Goal: Answer question/provide support

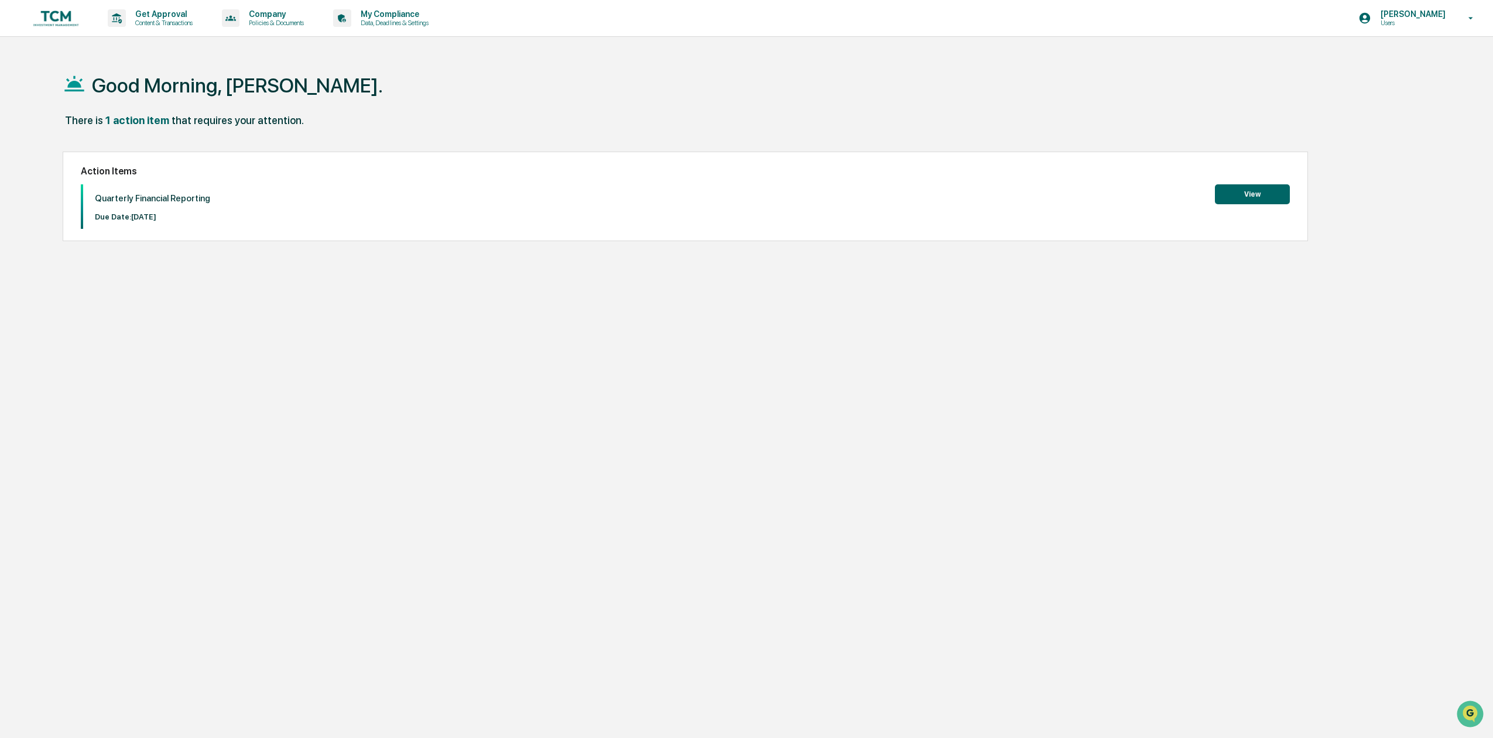
click at [1262, 200] on button "View" at bounding box center [1252, 194] width 75 height 20
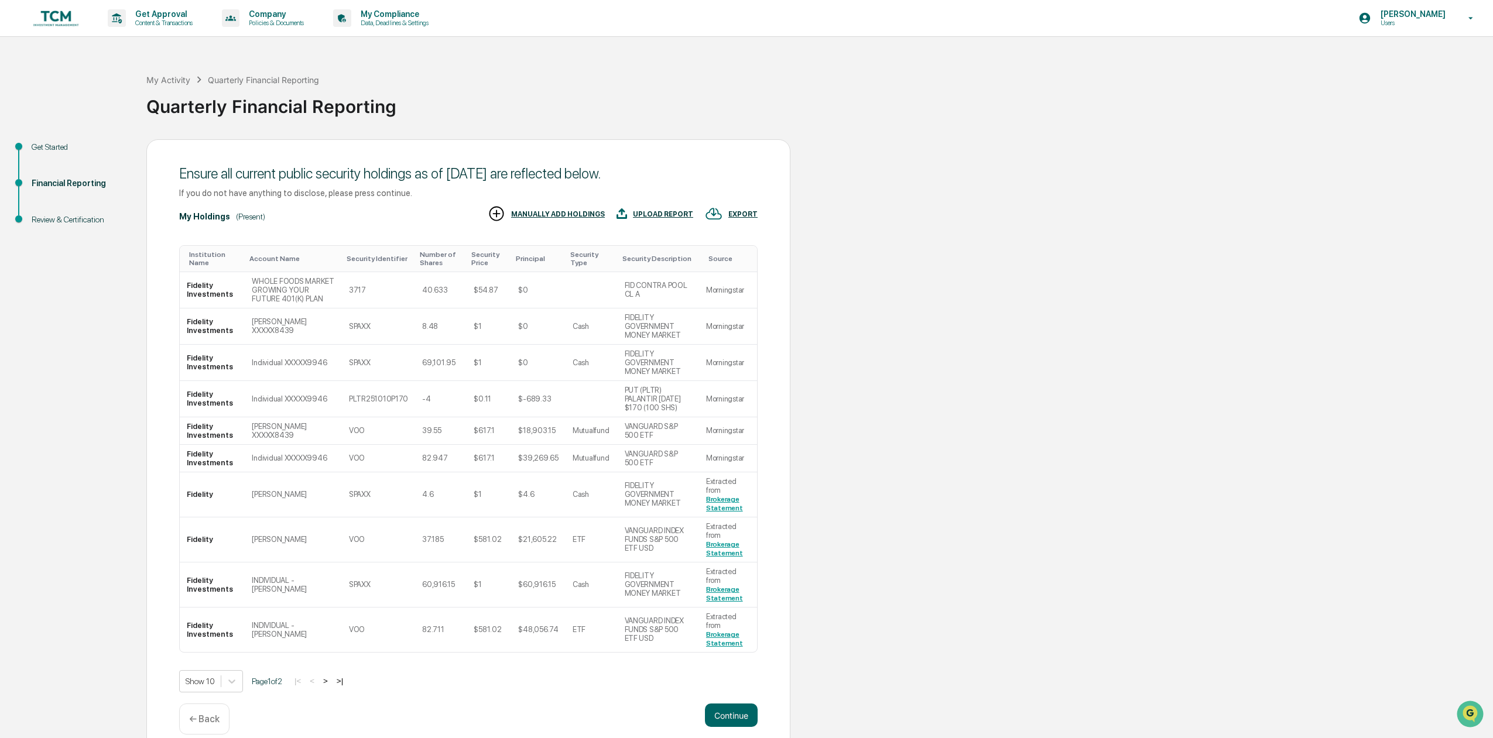
click at [192, 714] on p "← Back" at bounding box center [204, 719] width 30 height 11
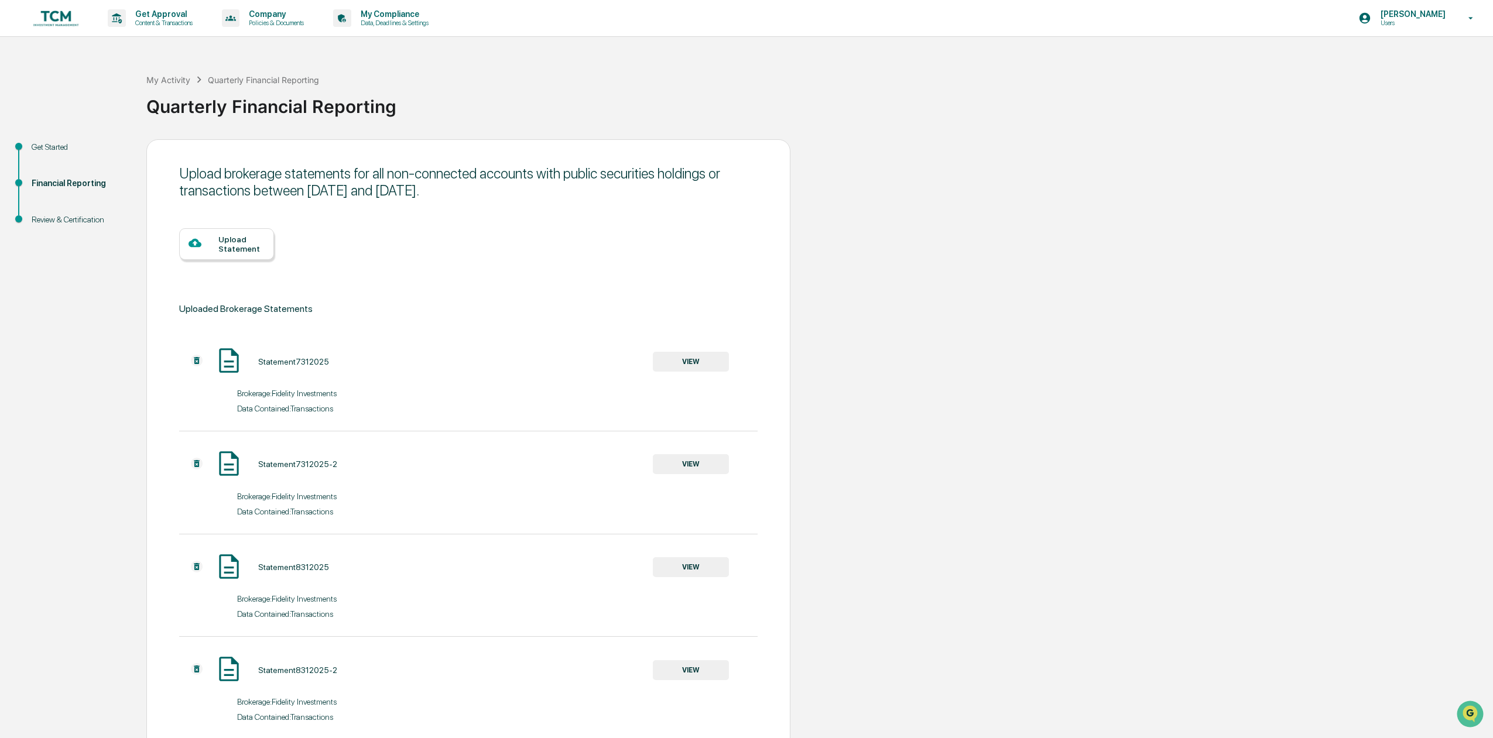
scroll to position [269, 0]
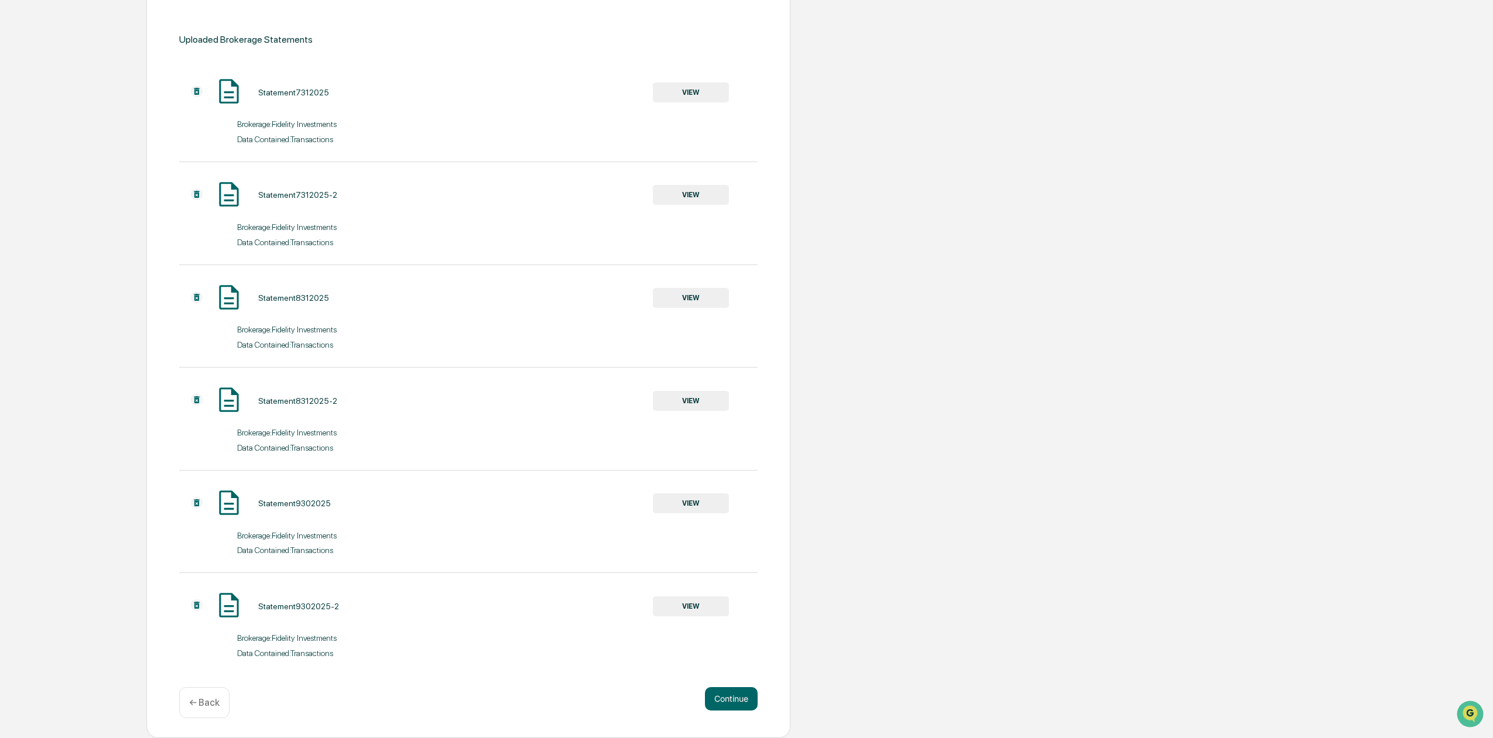
click at [215, 703] on p "← Back" at bounding box center [204, 702] width 30 height 11
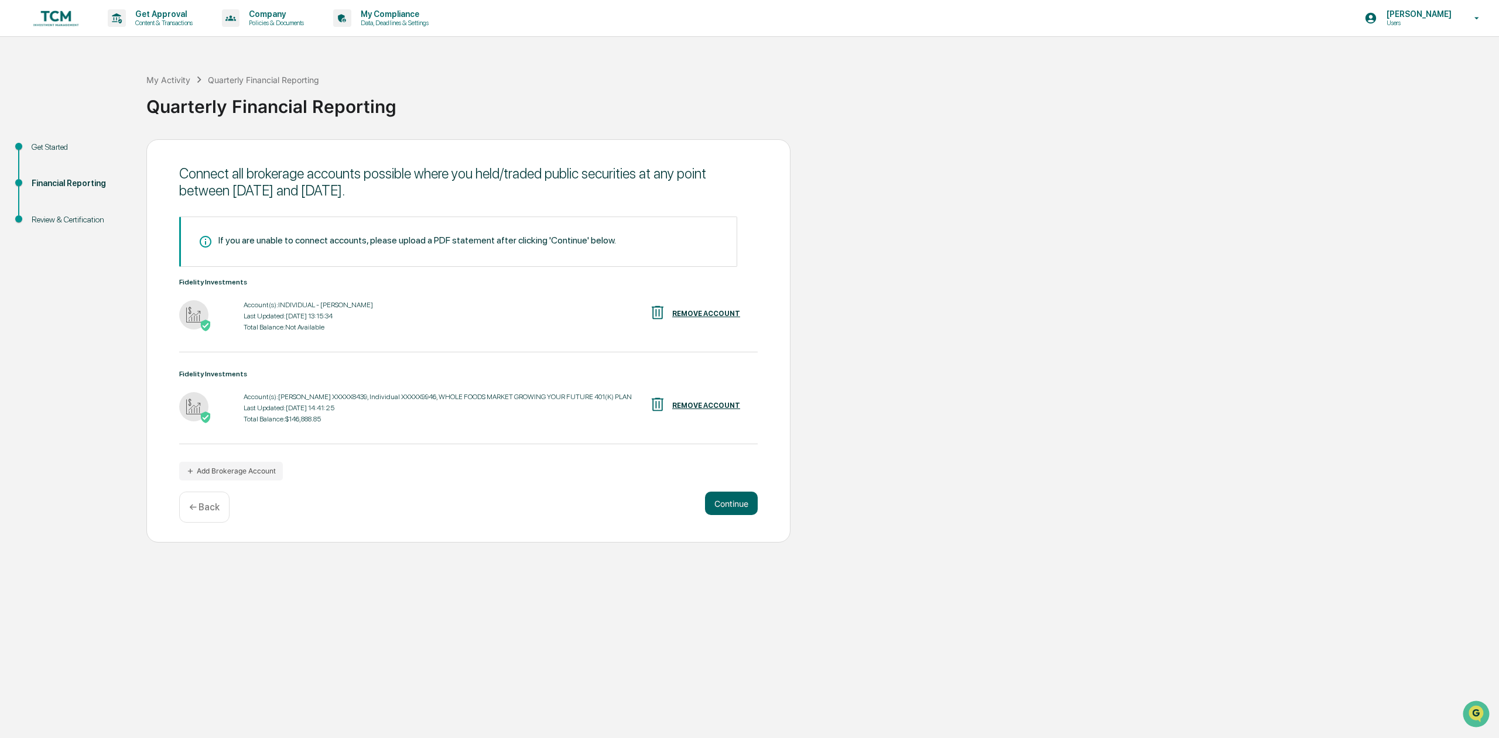
click at [693, 314] on div "REMOVE ACCOUNT" at bounding box center [706, 314] width 68 height 8
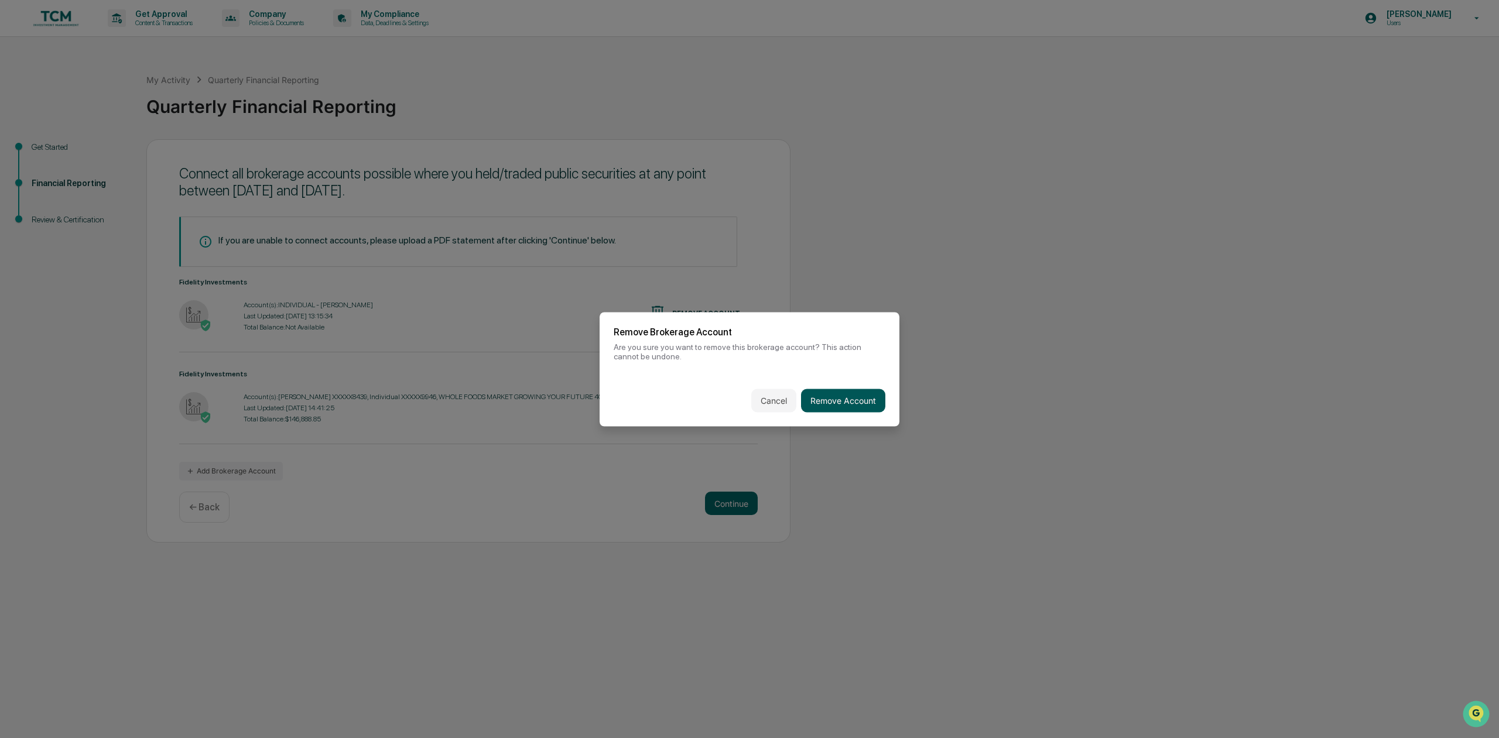
click at [837, 397] on button "Remove Account" at bounding box center [843, 400] width 84 height 23
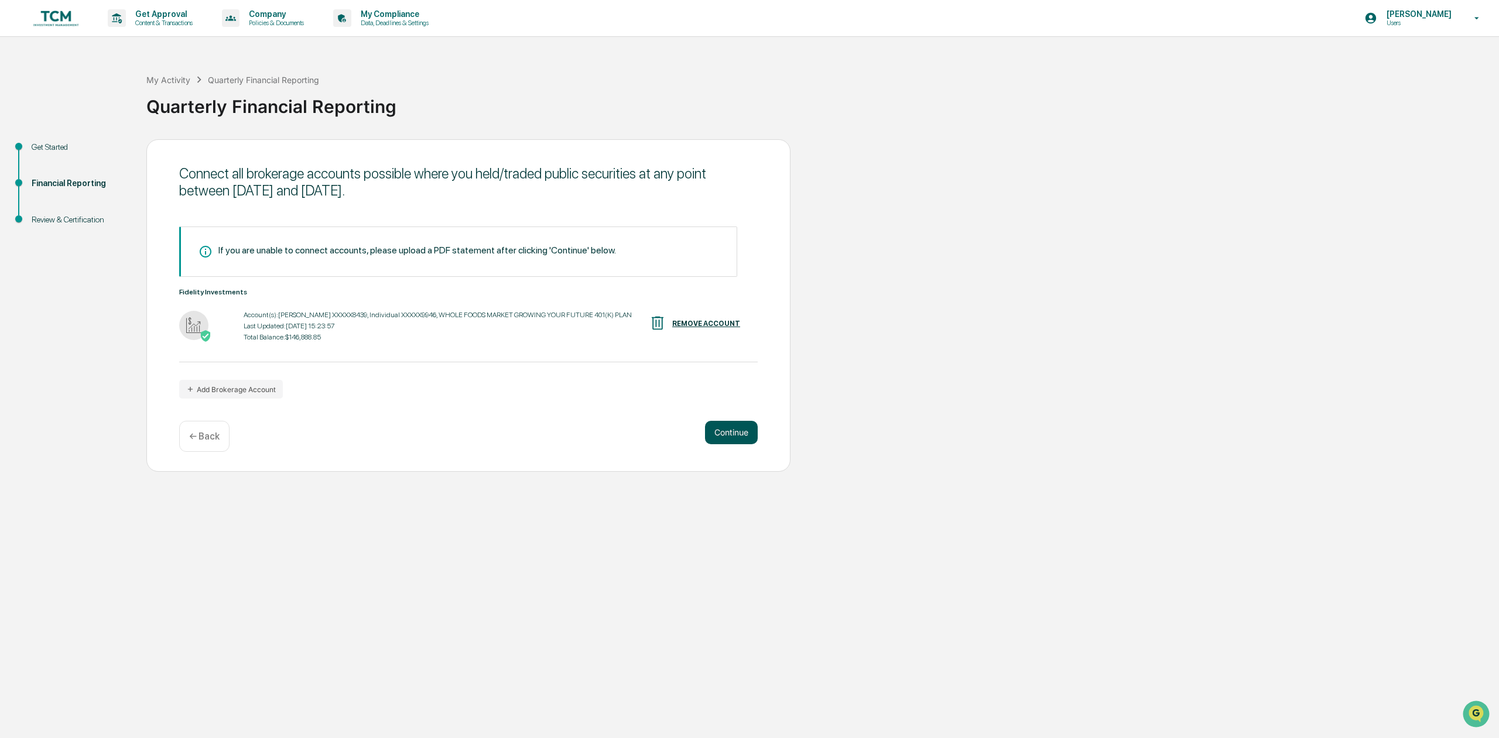
click at [736, 429] on button "Continue" at bounding box center [731, 432] width 53 height 23
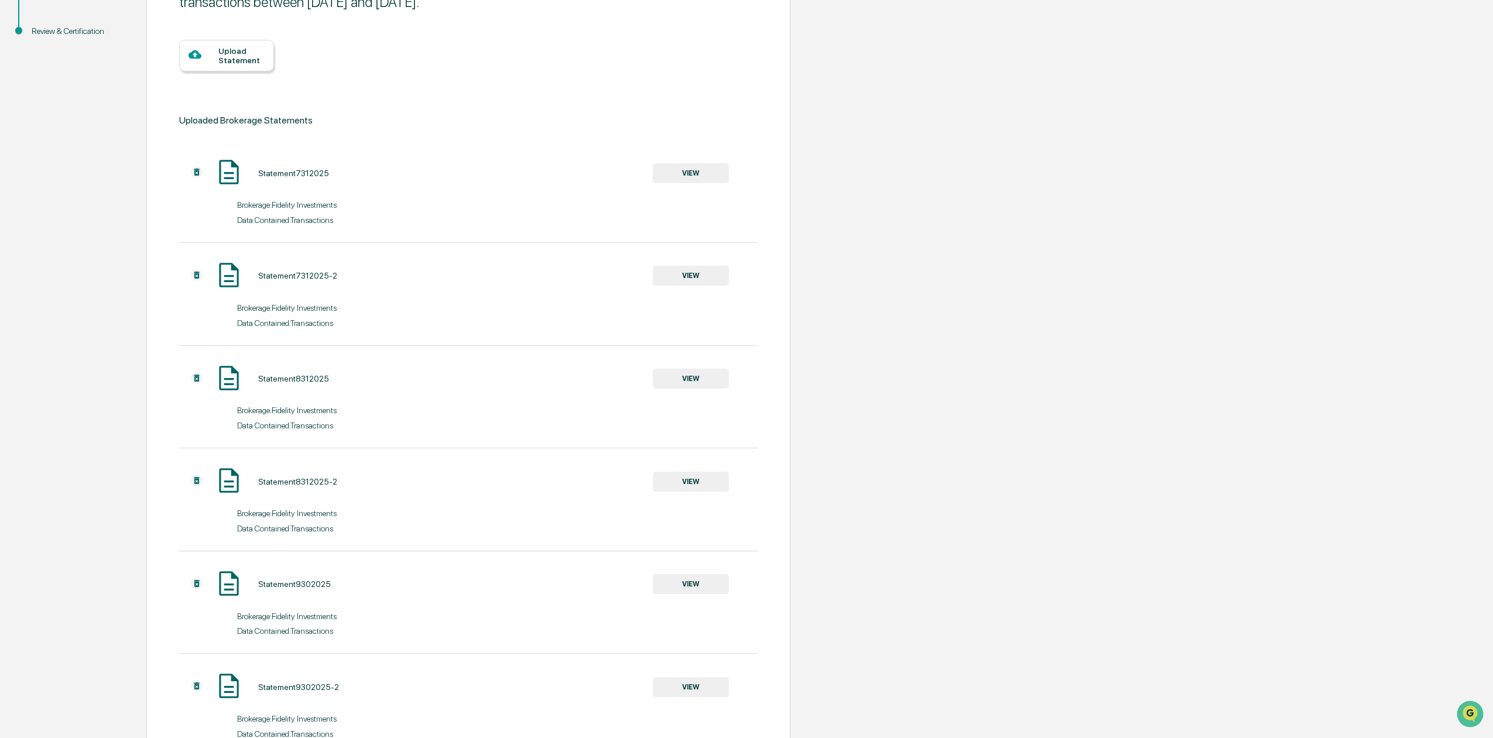
scroll to position [269, 0]
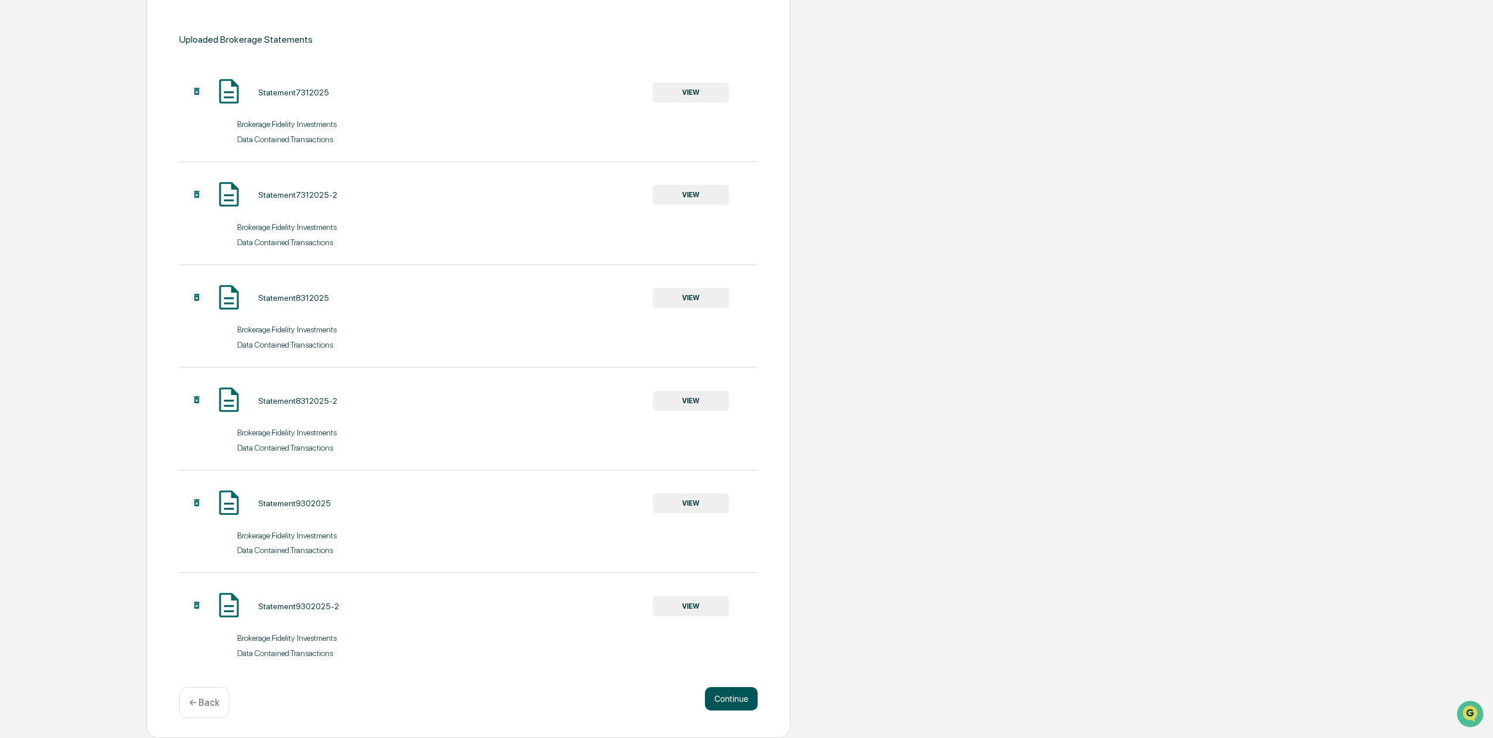
click at [740, 695] on button "Continue" at bounding box center [731, 698] width 53 height 23
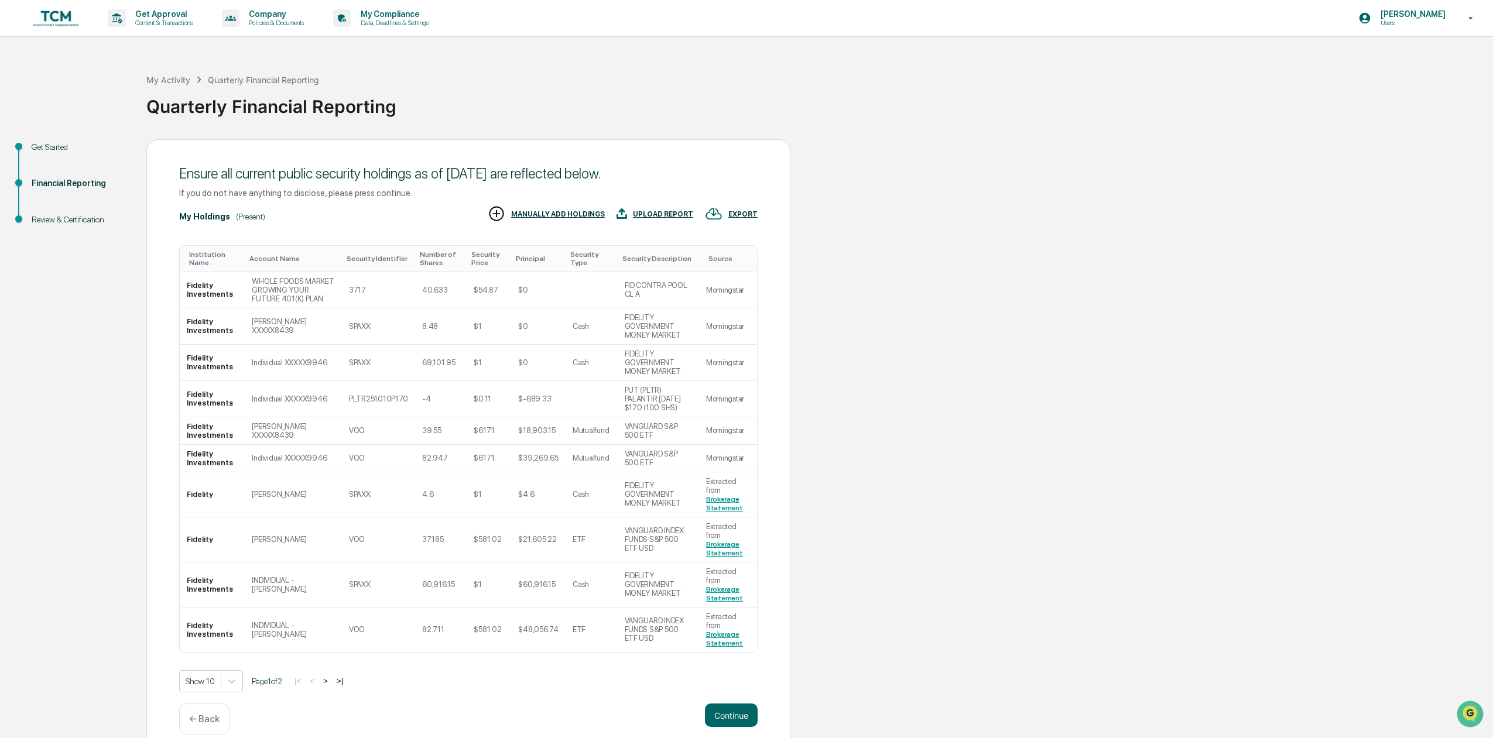
click at [203, 718] on div "← Back" at bounding box center [204, 719] width 50 height 31
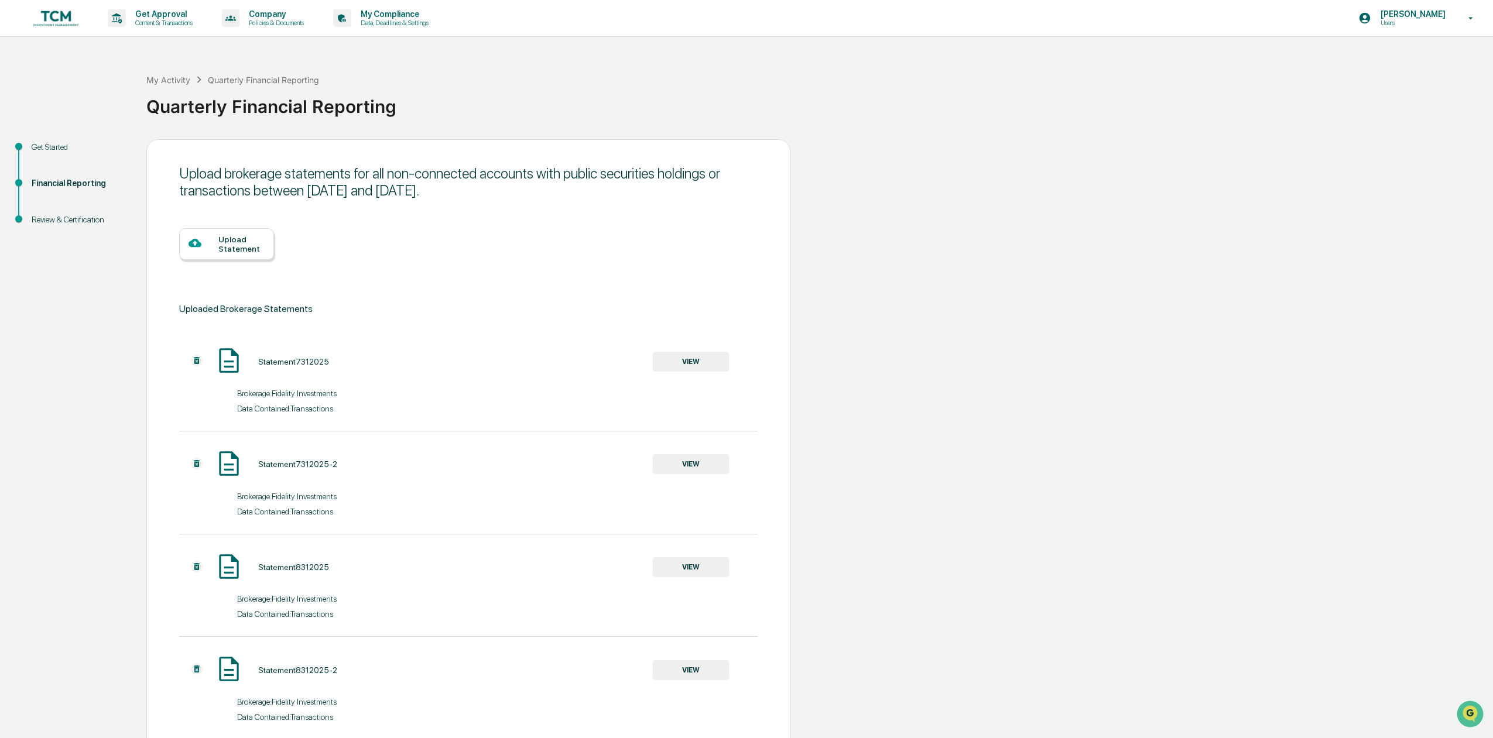
click at [54, 23] on img at bounding box center [56, 18] width 56 height 22
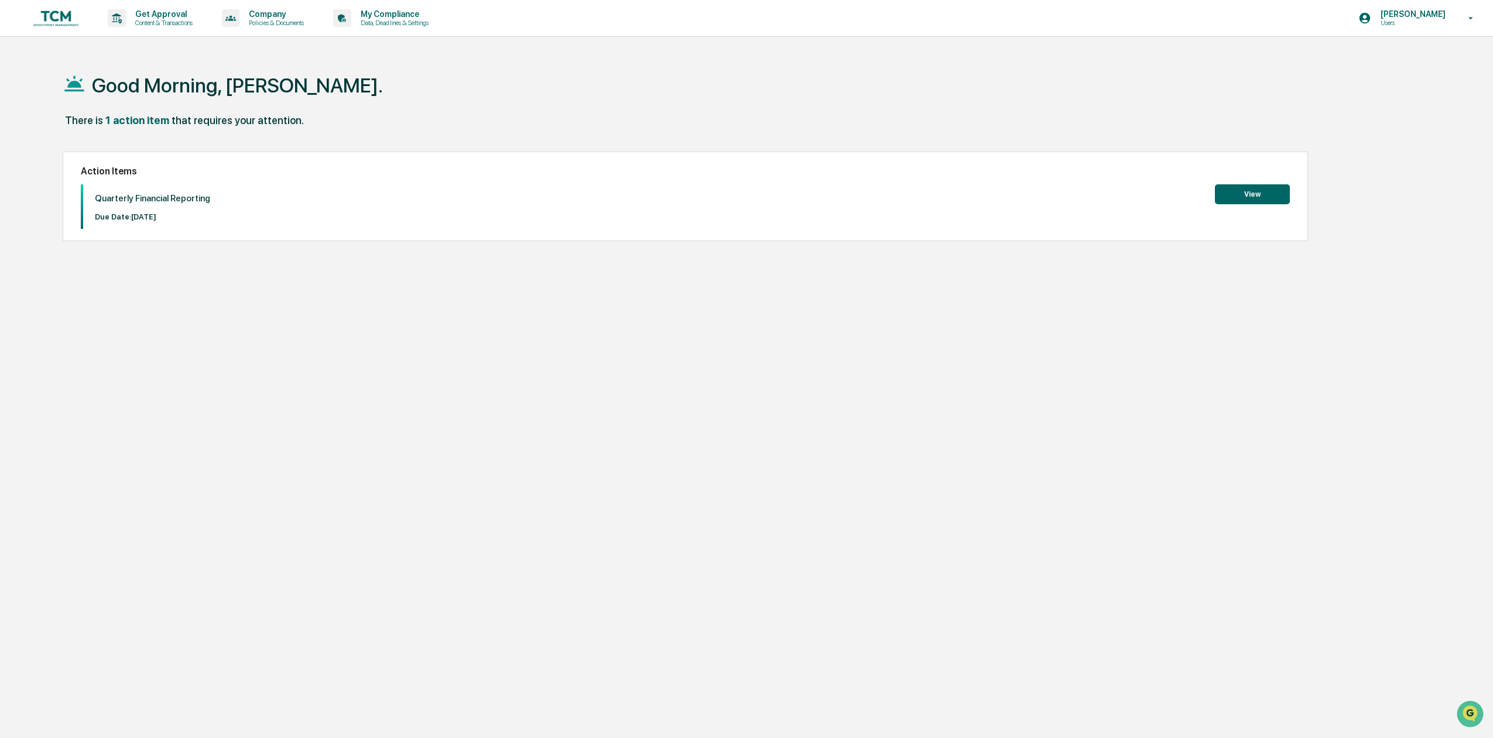
click at [1258, 187] on button "View" at bounding box center [1252, 194] width 75 height 20
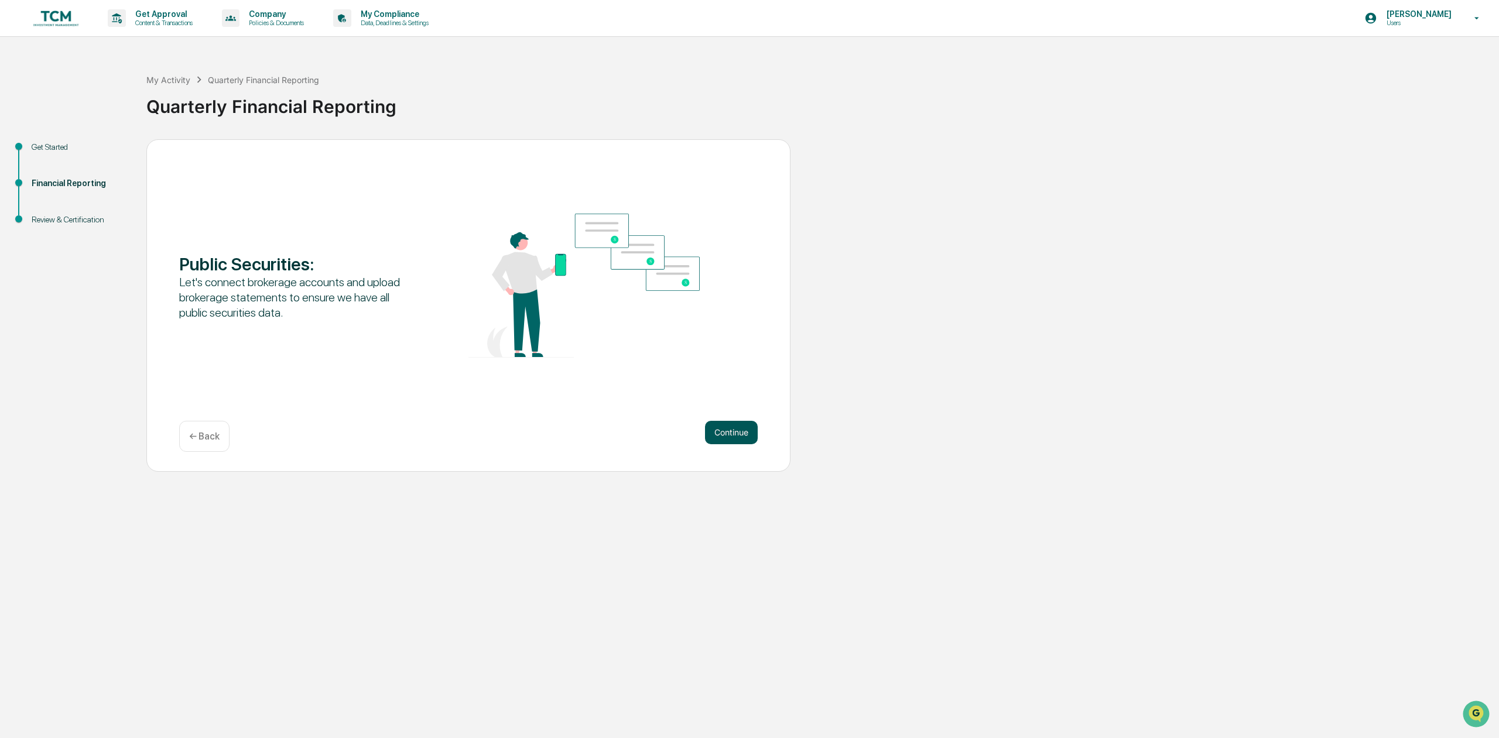
click at [742, 435] on button "Continue" at bounding box center [731, 432] width 53 height 23
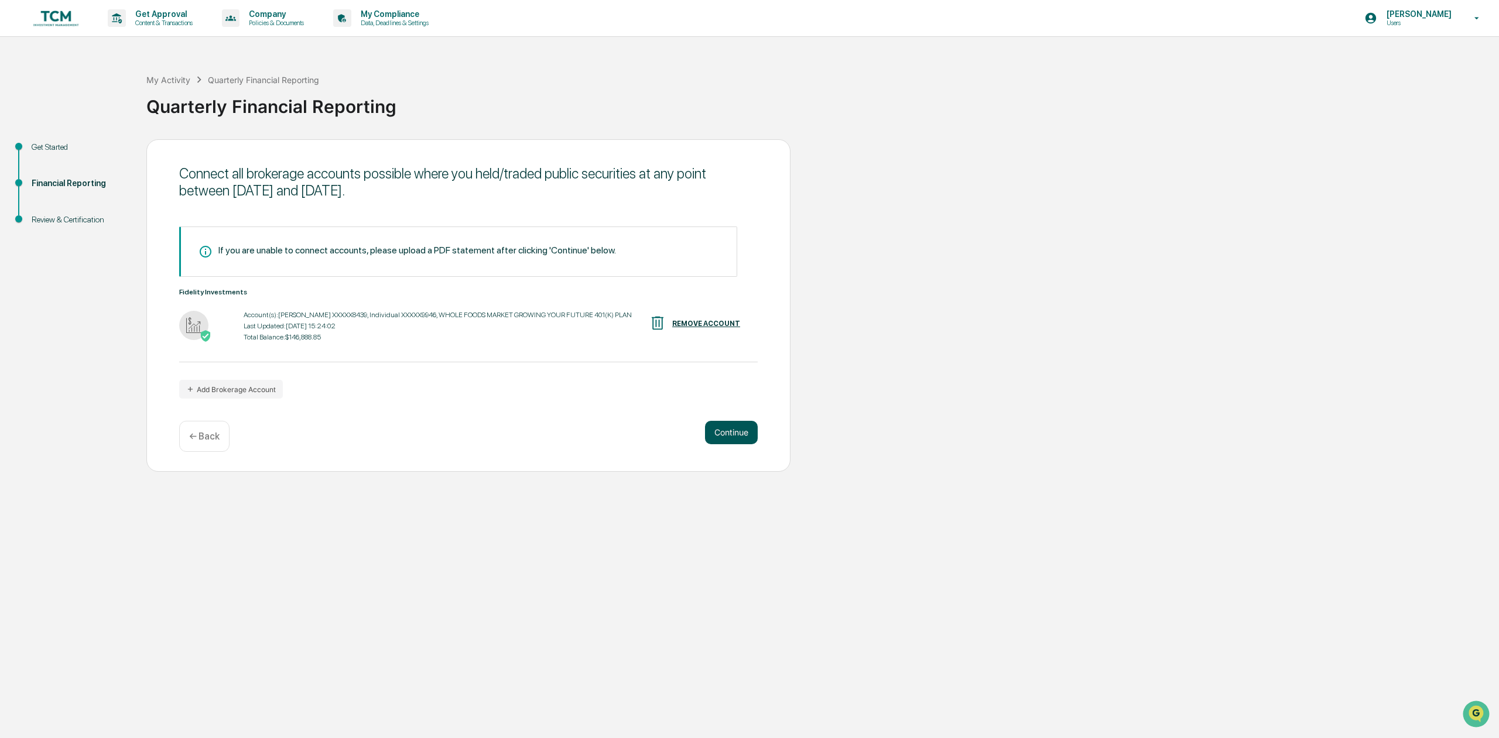
click at [741, 435] on button "Continue" at bounding box center [731, 432] width 53 height 23
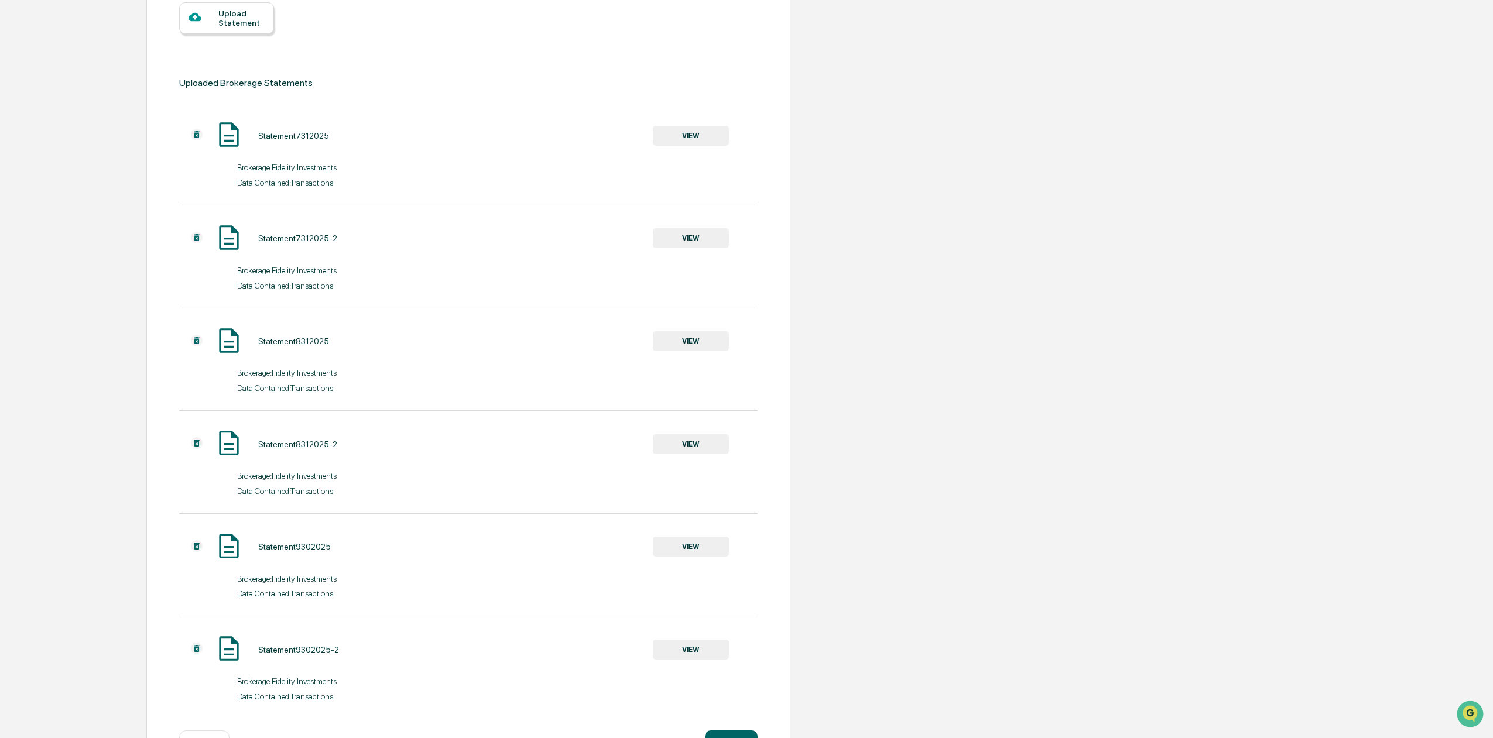
scroll to position [269, 0]
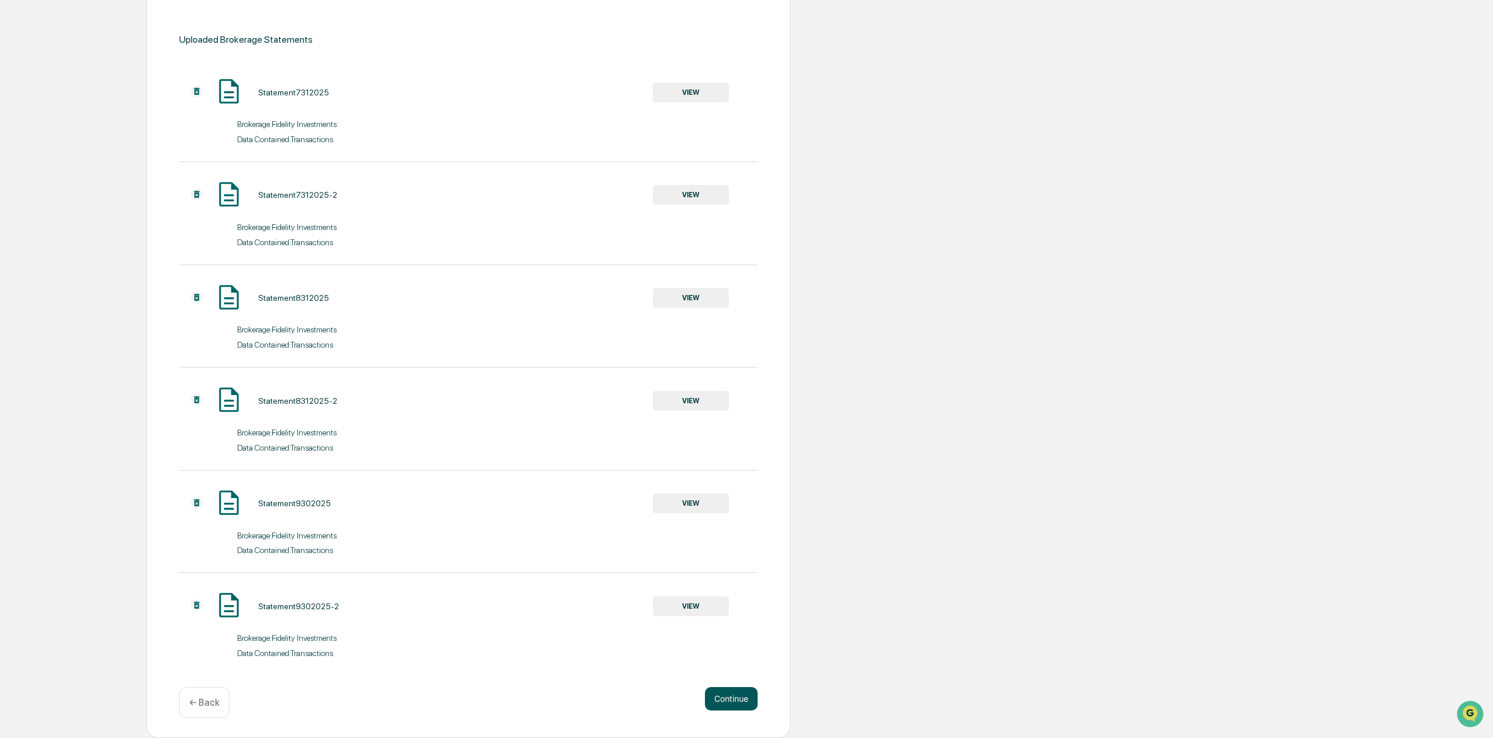
click at [745, 695] on button "Continue" at bounding box center [731, 698] width 53 height 23
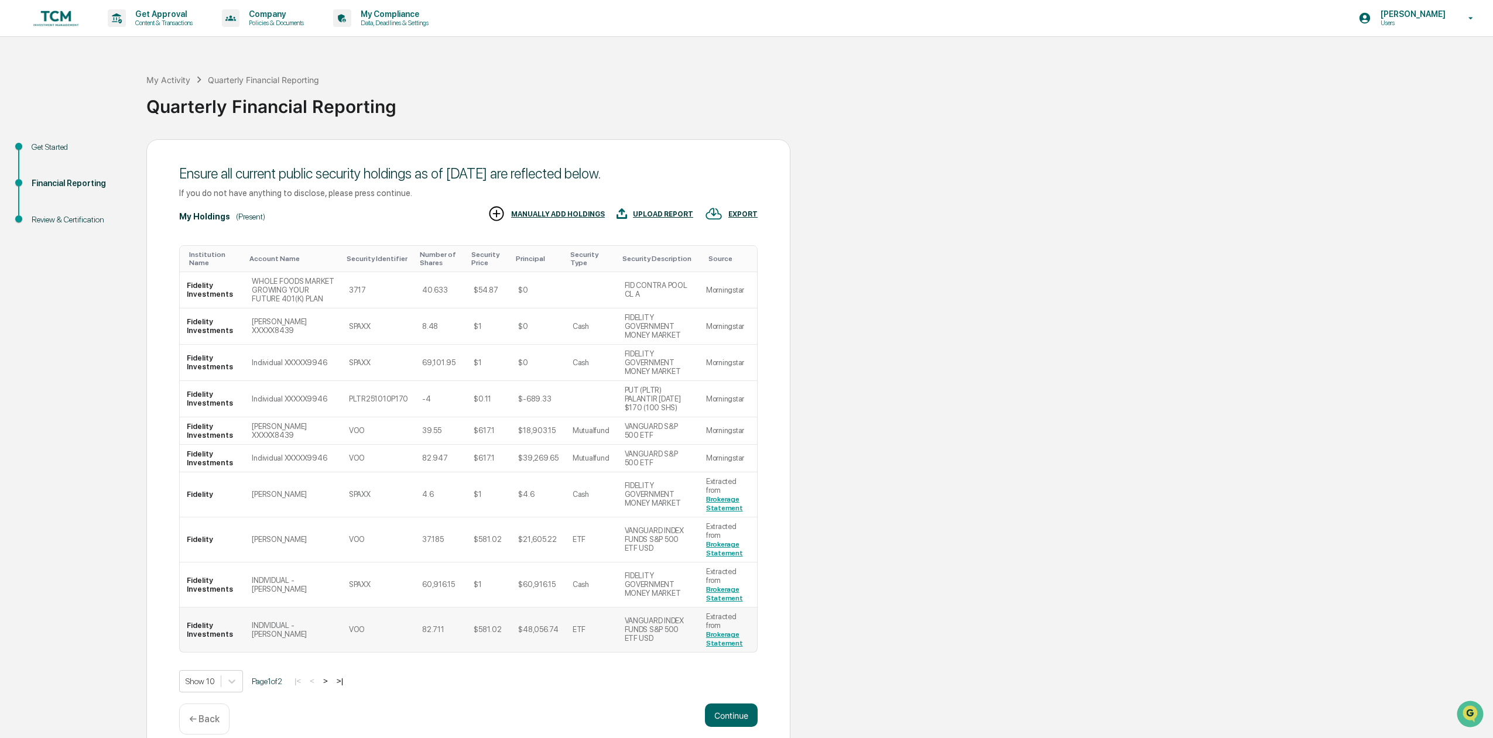
scroll to position [0, 0]
click at [327, 676] on button ">" at bounding box center [326, 681] width 12 height 10
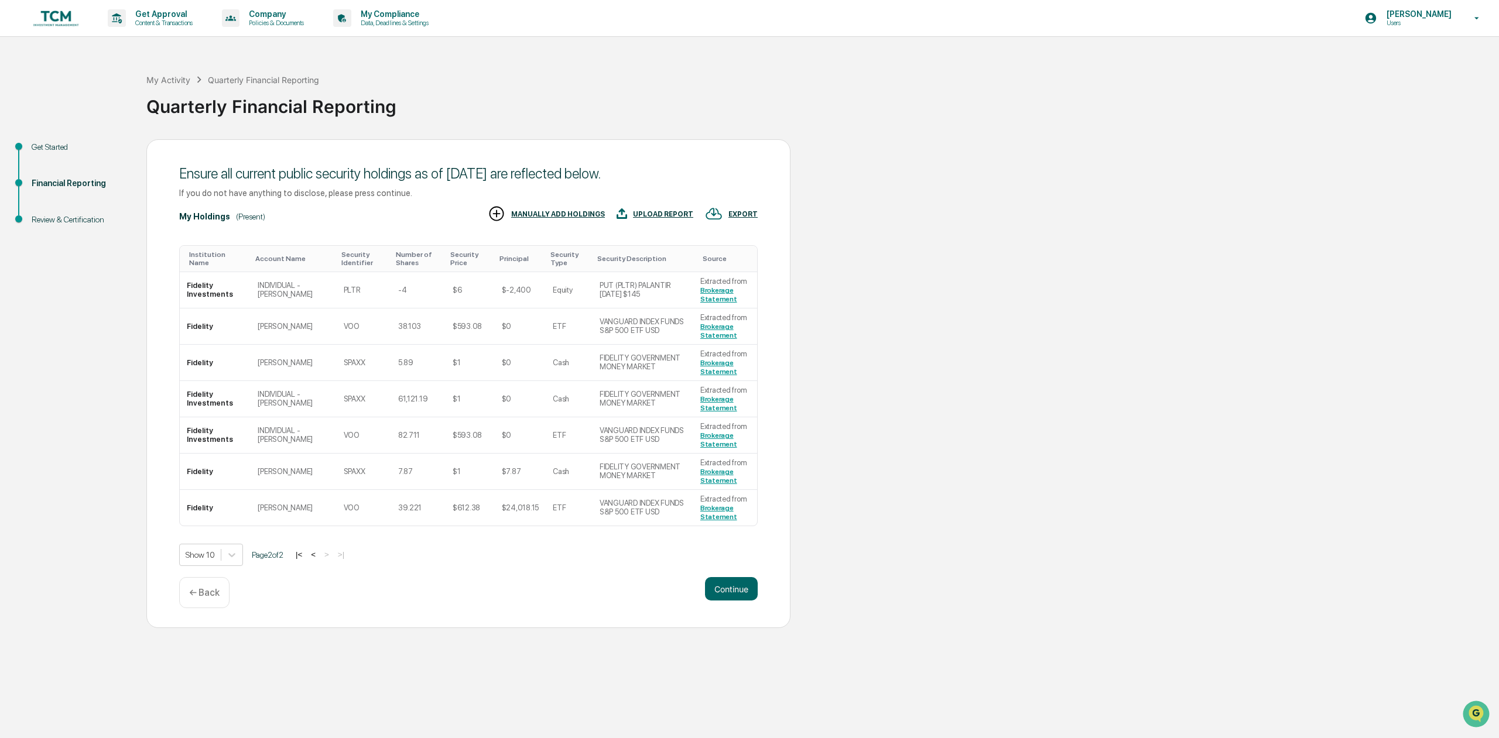
click at [319, 553] on button "<" at bounding box center [313, 555] width 12 height 10
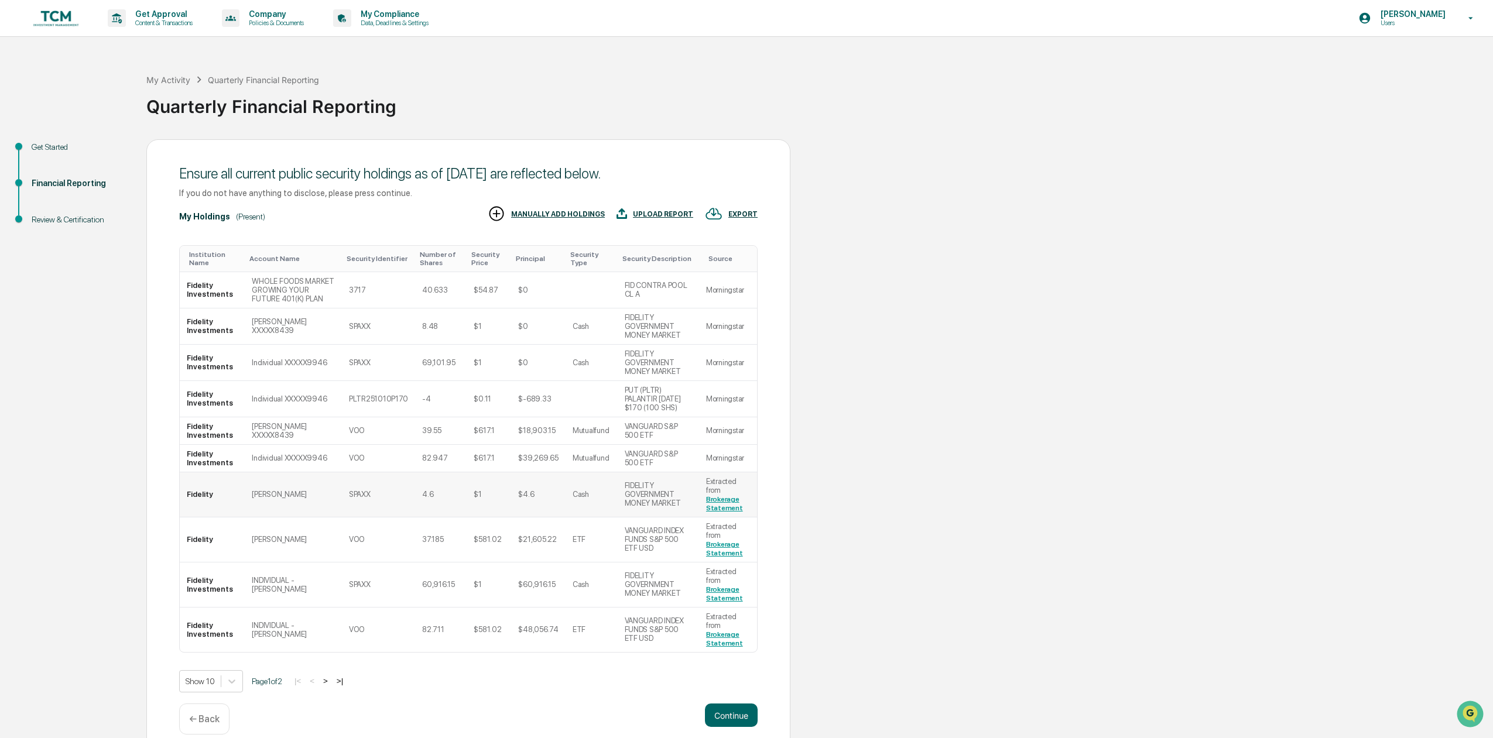
click at [341, 495] on td "[PERSON_NAME]" at bounding box center [293, 495] width 97 height 45
click at [1469, 720] on icon "Open customer support" at bounding box center [1470, 728] width 29 height 29
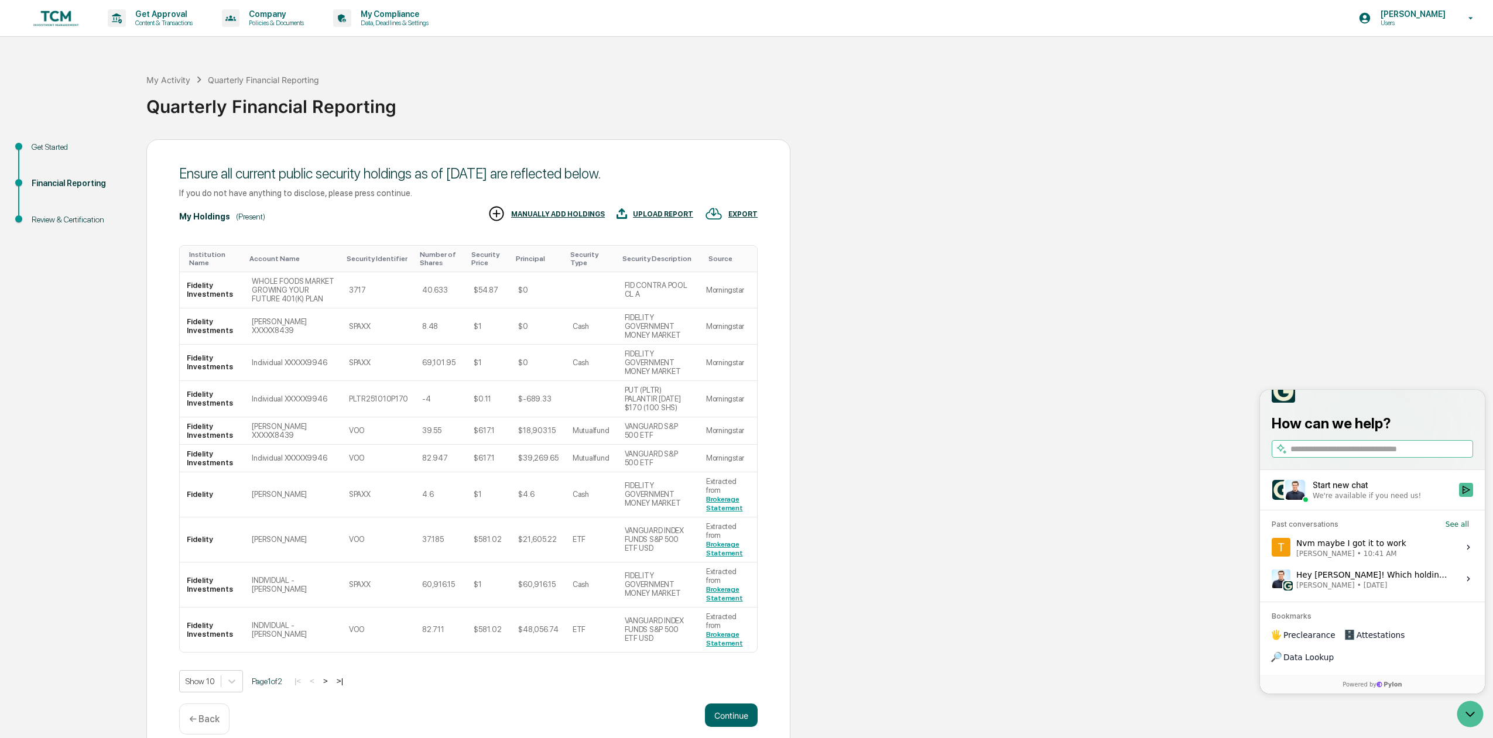
click at [1196, 630] on div "Get Started Financial Reporting Review & Certification Ensure all current publi…" at bounding box center [746, 447] width 1481 height 616
click at [327, 676] on button ">" at bounding box center [326, 681] width 12 height 10
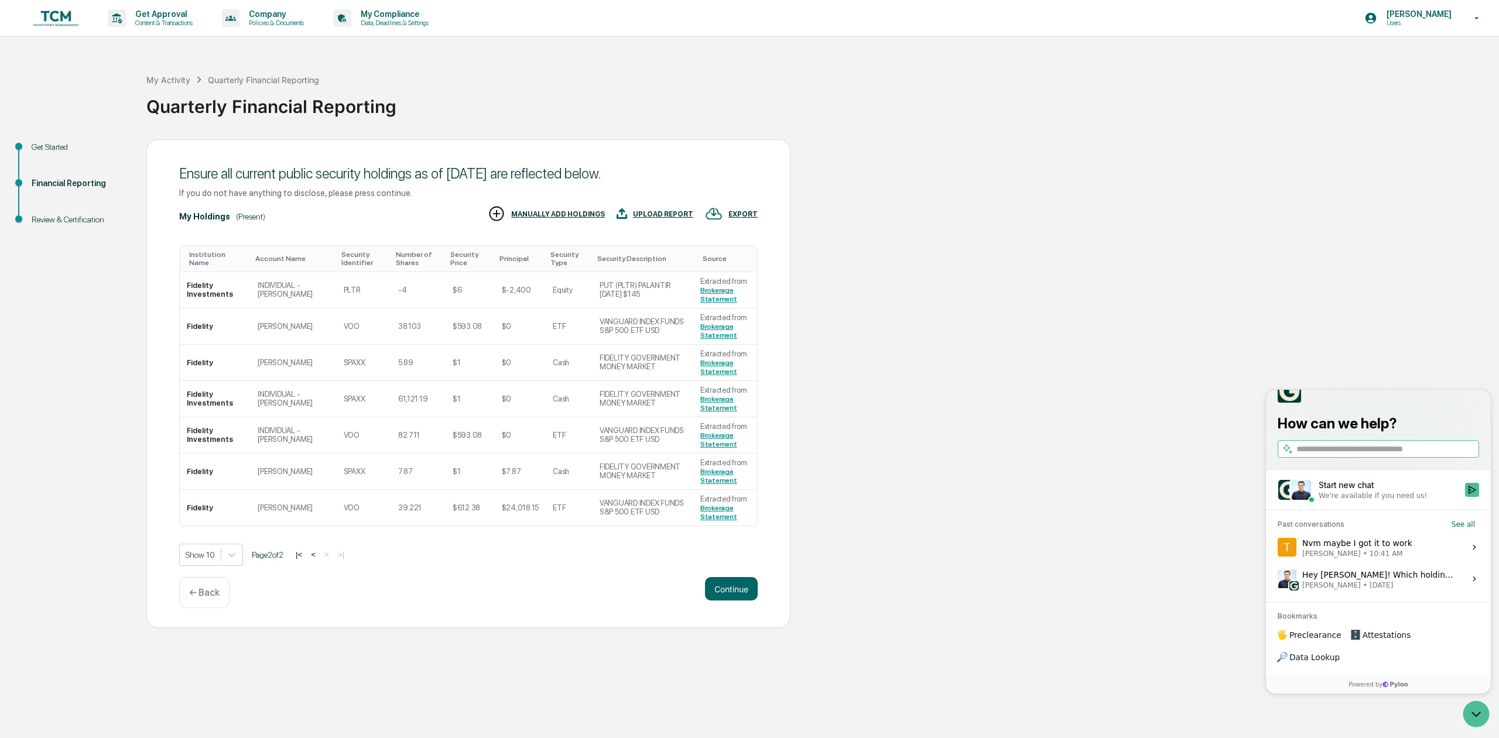
click at [319, 552] on button "<" at bounding box center [313, 555] width 12 height 10
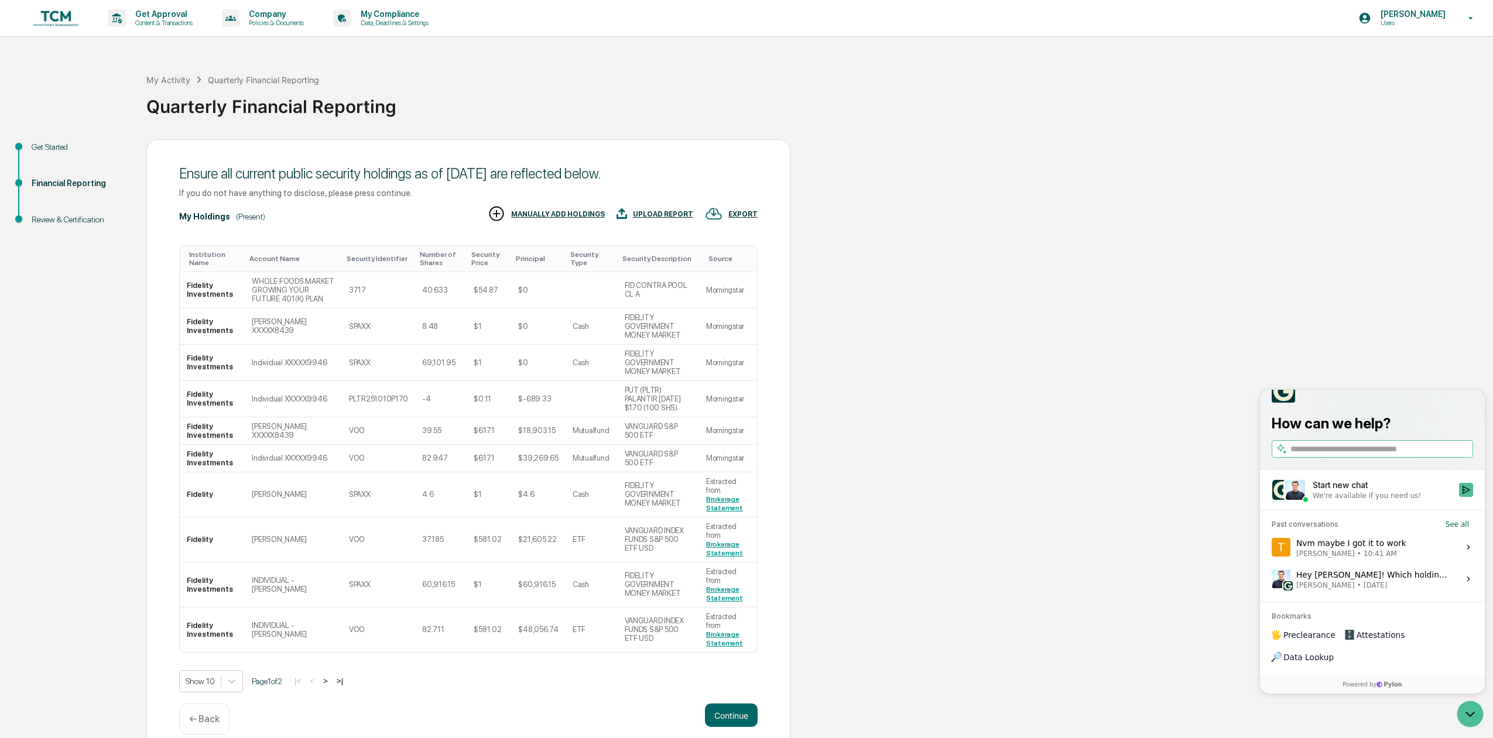
click at [331, 676] on button ">" at bounding box center [326, 681] width 12 height 10
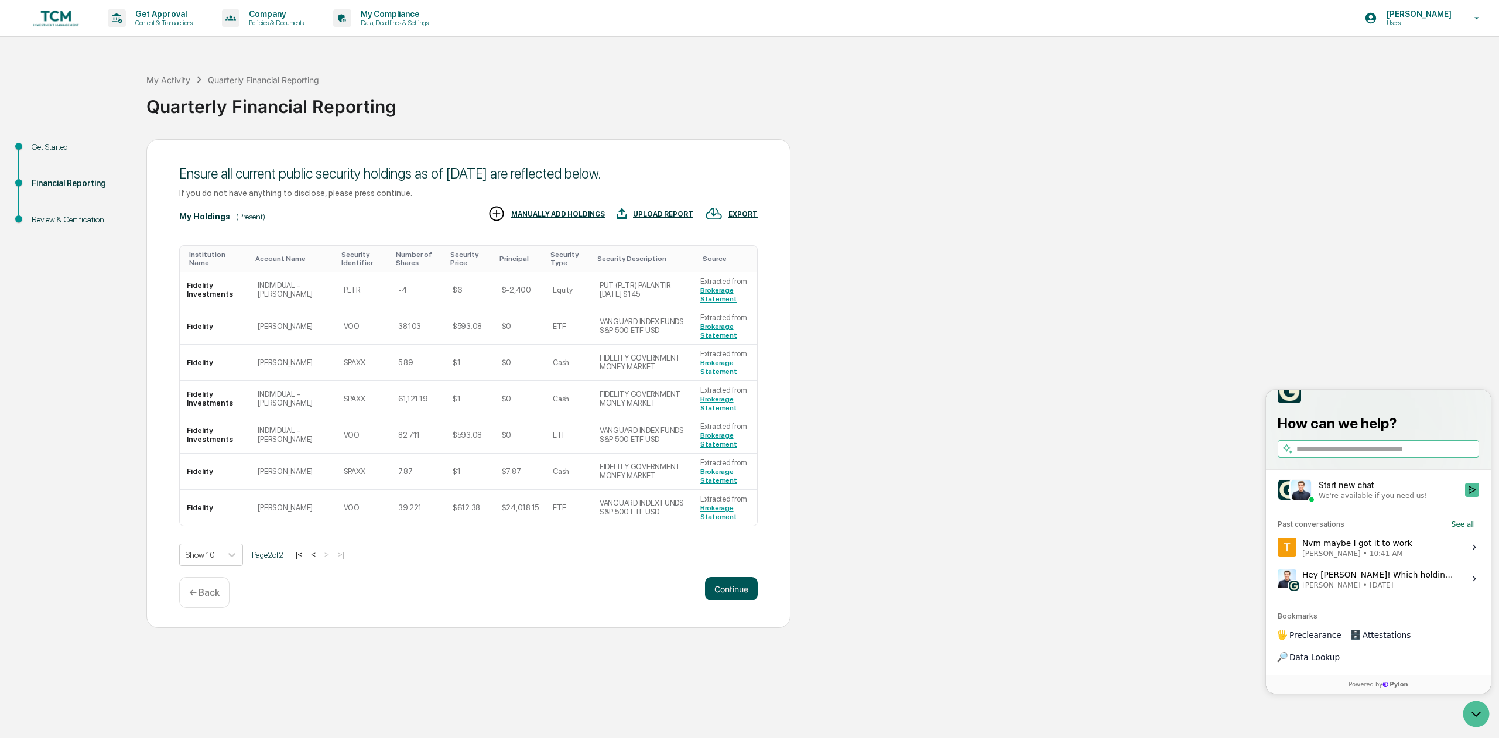
click at [726, 591] on button "Continue" at bounding box center [731, 588] width 53 height 23
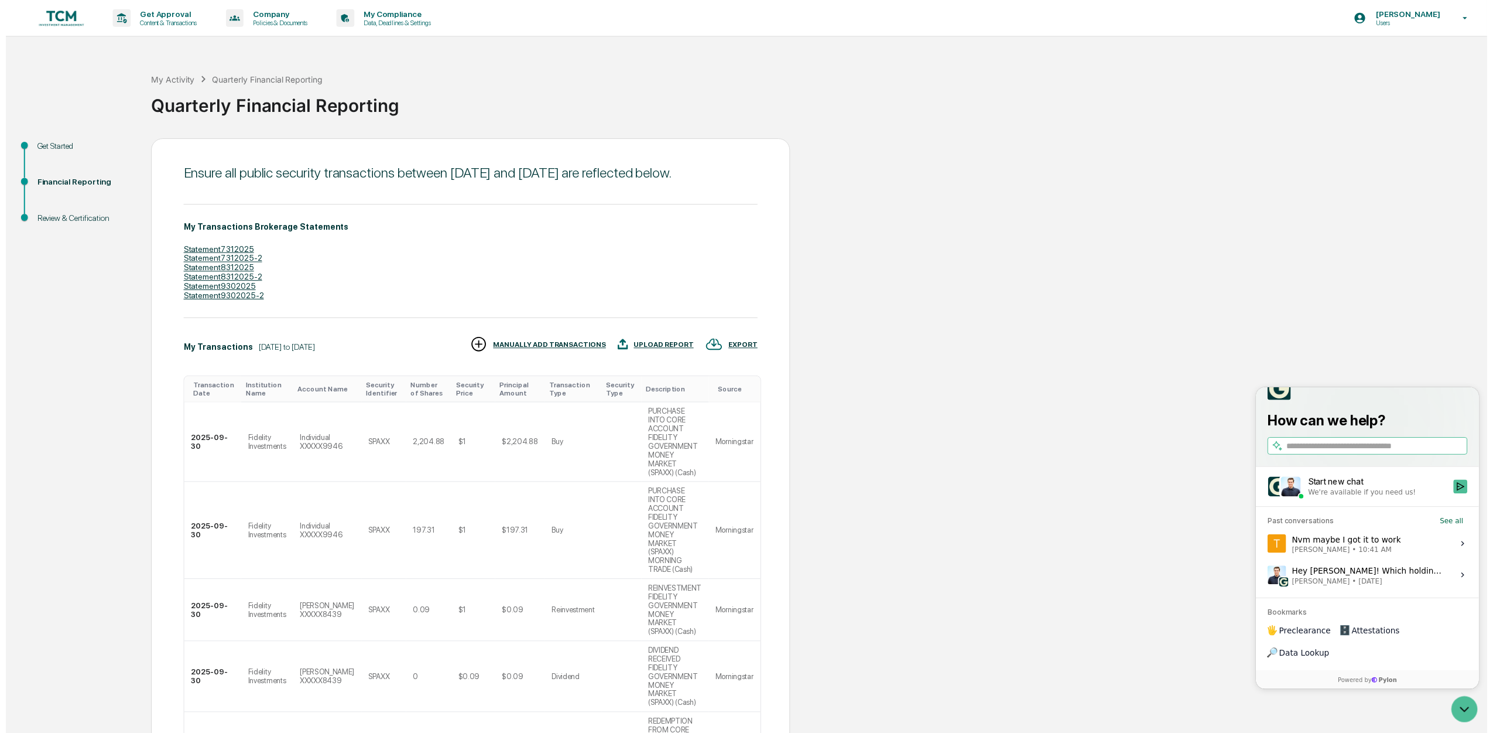
scroll to position [237, 0]
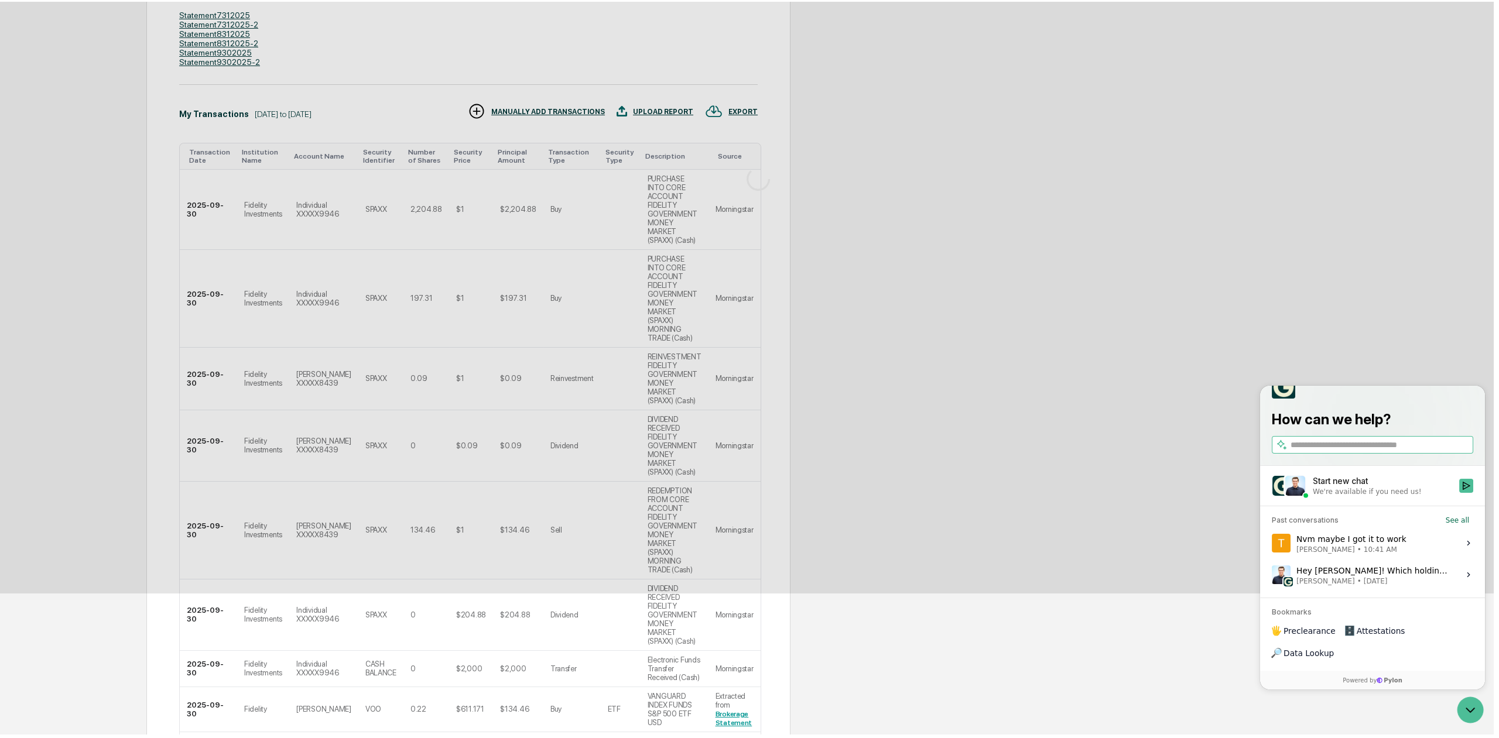
scroll to position [0, 0]
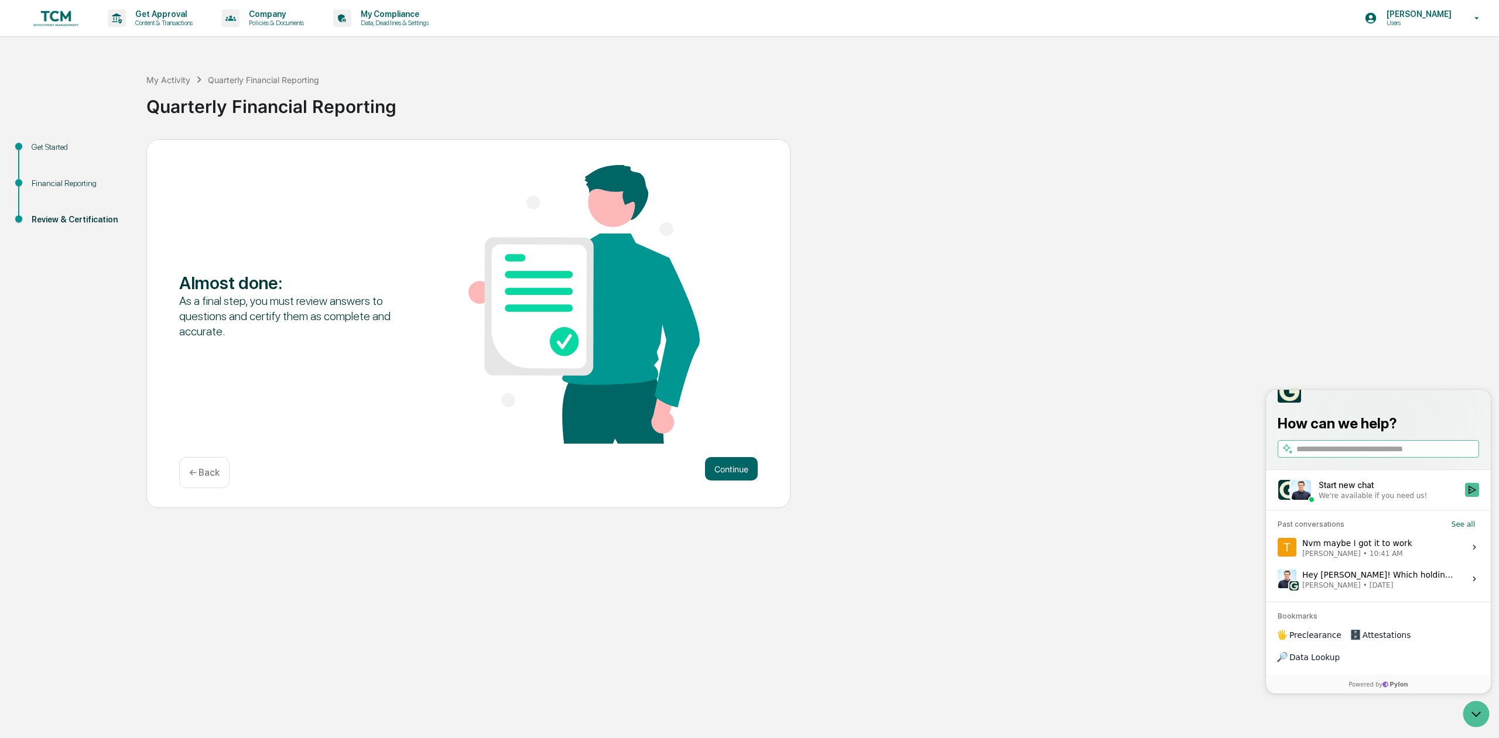
click at [220, 474] on div "← Back" at bounding box center [204, 472] width 50 height 31
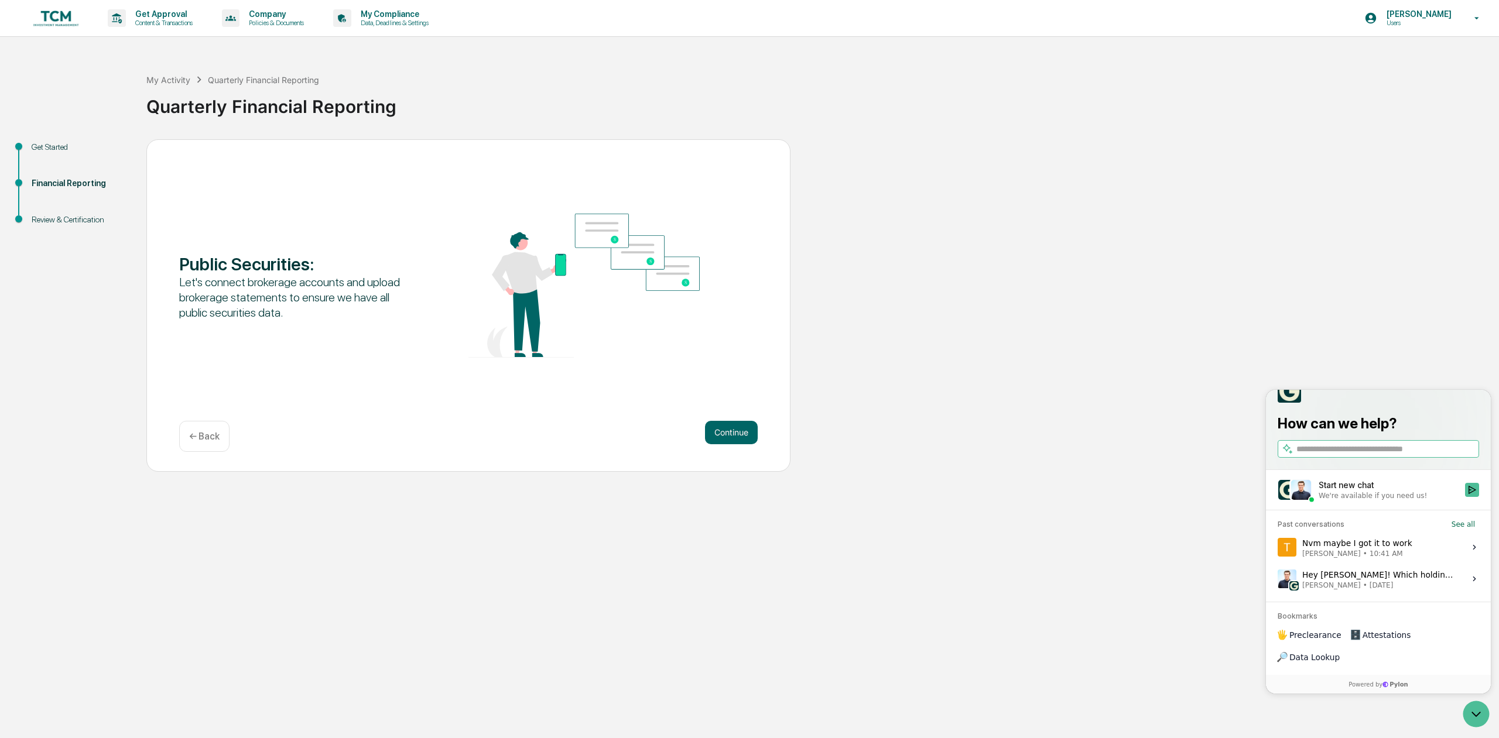
click at [198, 439] on p "← Back" at bounding box center [204, 436] width 30 height 11
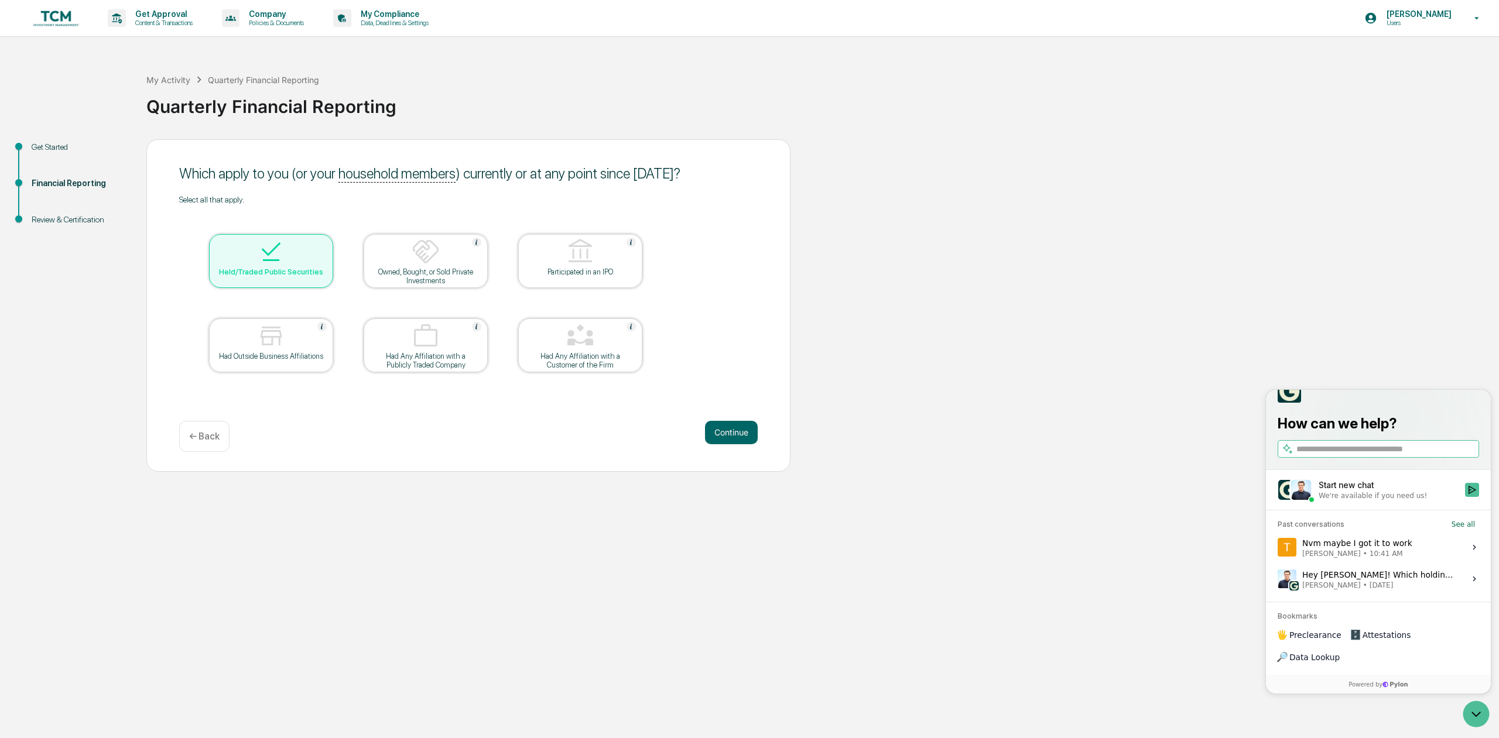
click at [1351, 559] on span "[PERSON_NAME]" at bounding box center [1331, 553] width 59 height 9
click at [1278, 548] on button "View issue" at bounding box center [1277, 547] width 1 height 1
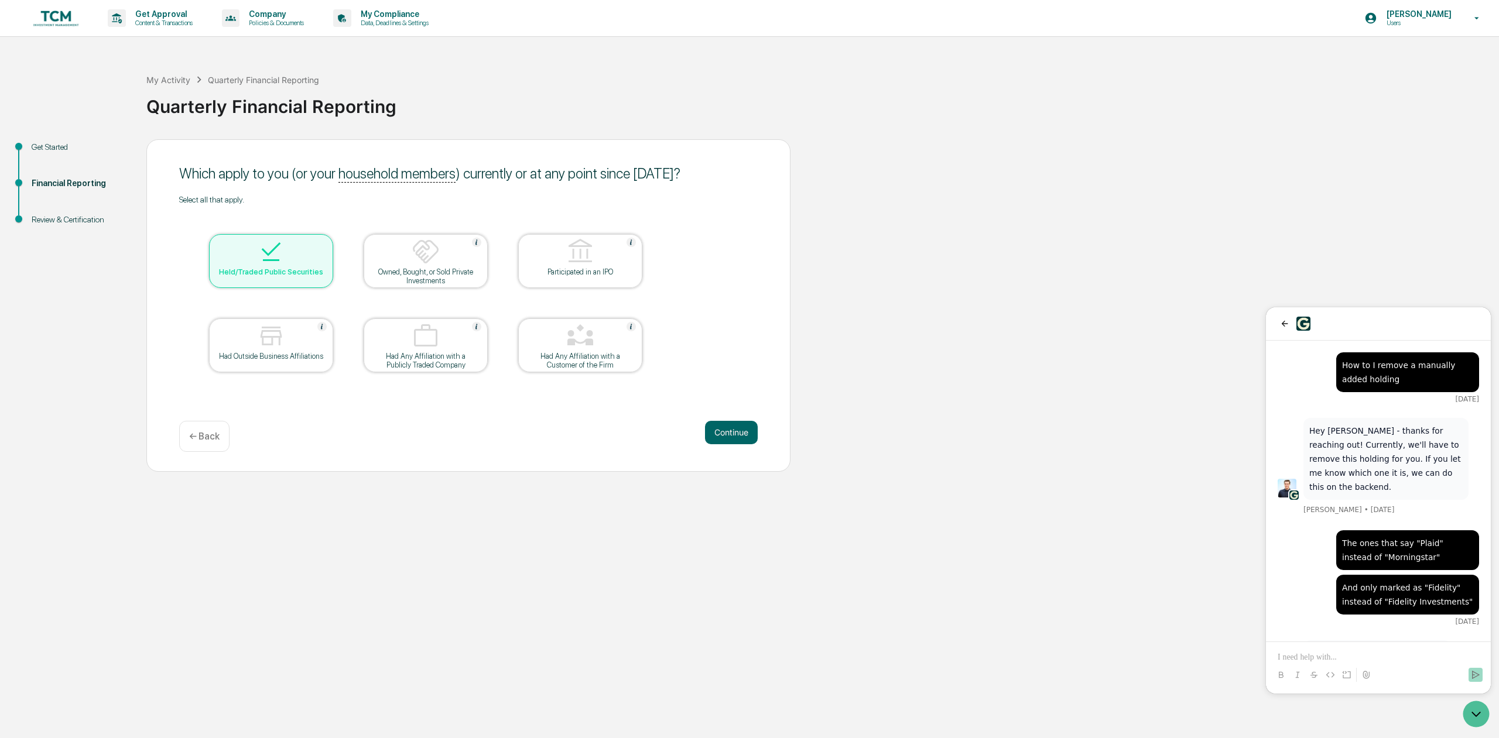
scroll to position [1378, 0]
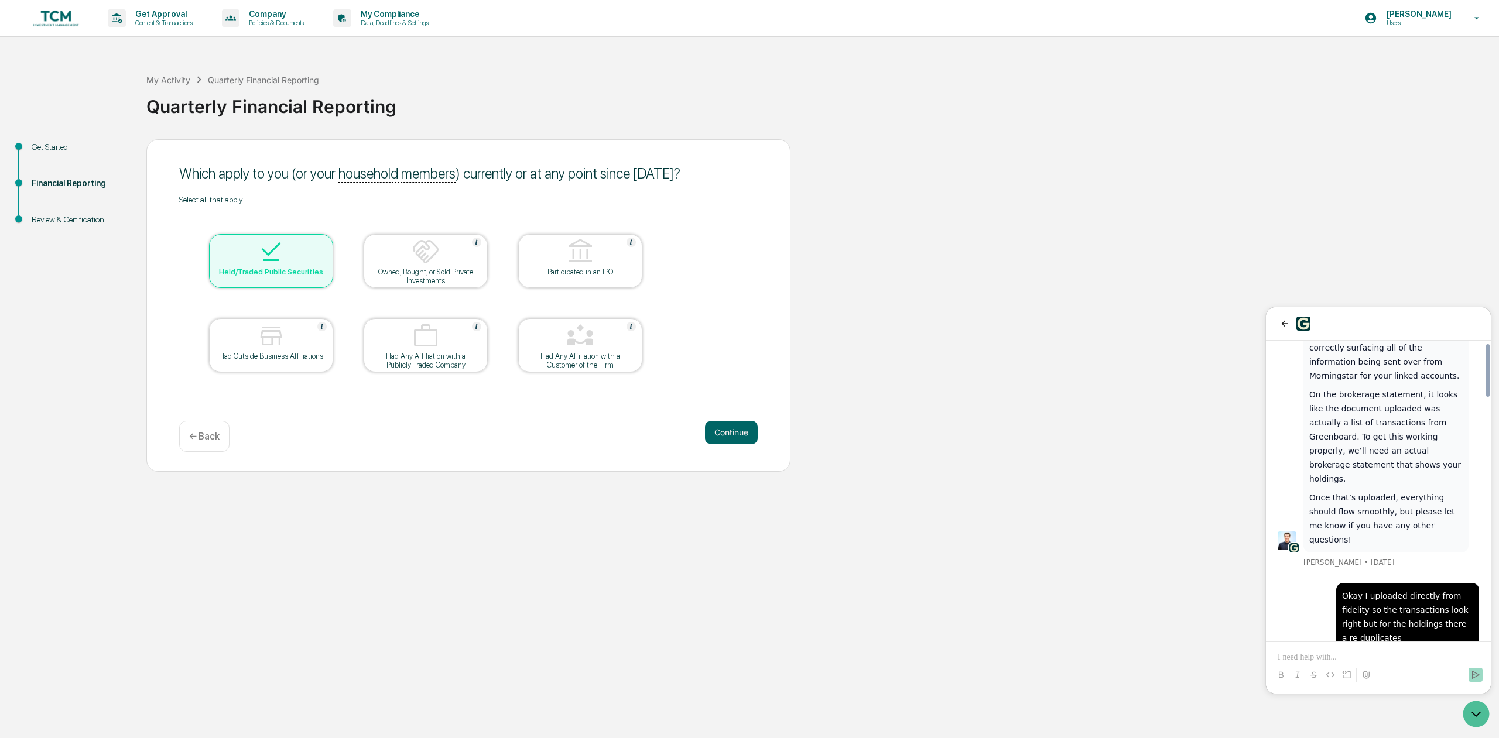
click at [1335, 659] on p at bounding box center [1378, 658] width 201 height 12
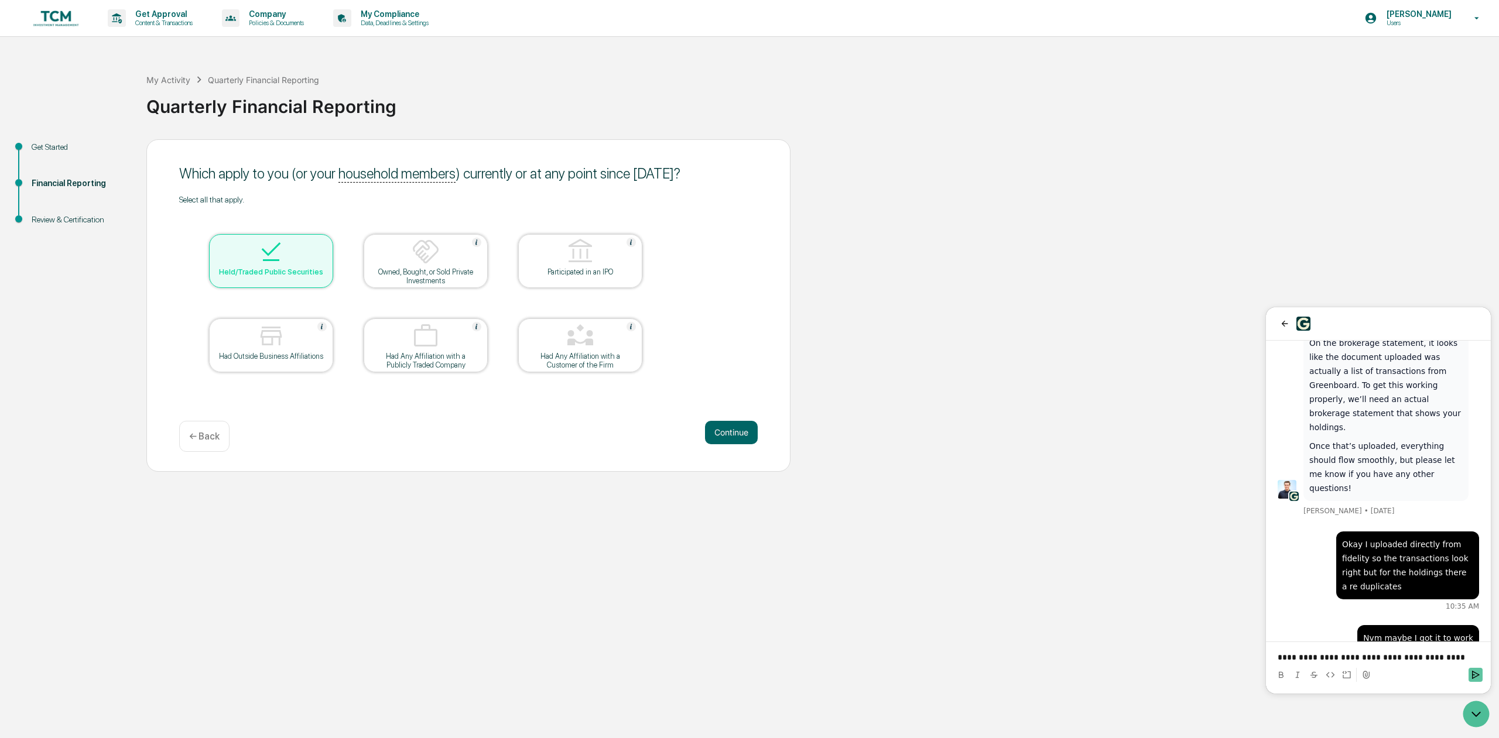
click at [1470, 675] on button "Send" at bounding box center [1476, 675] width 14 height 14
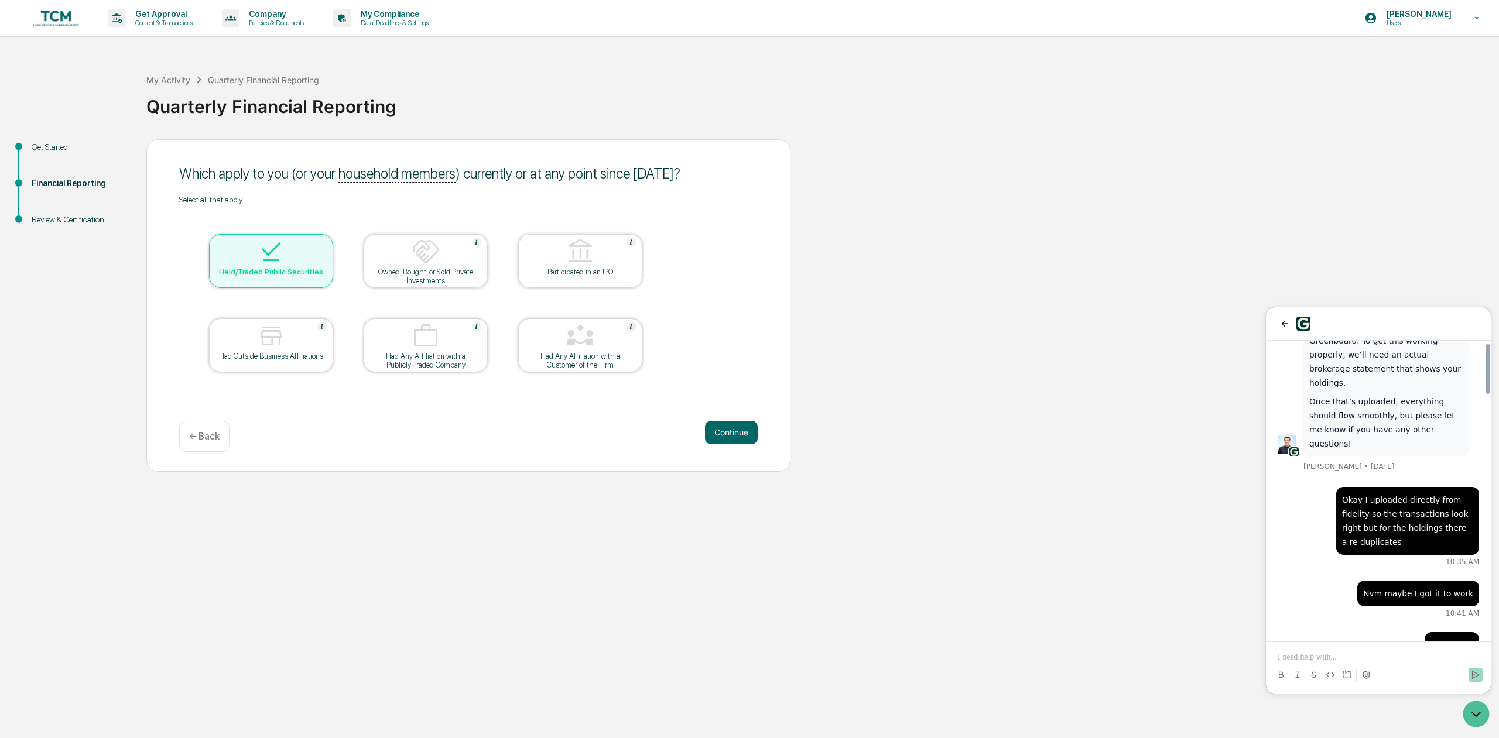
click at [1042, 493] on div "Get Approval Content & Transactions Company Policies & Documents My Compliance …" at bounding box center [749, 369] width 1499 height 738
click at [1280, 326] on icon "back" at bounding box center [1284, 323] width 9 height 9
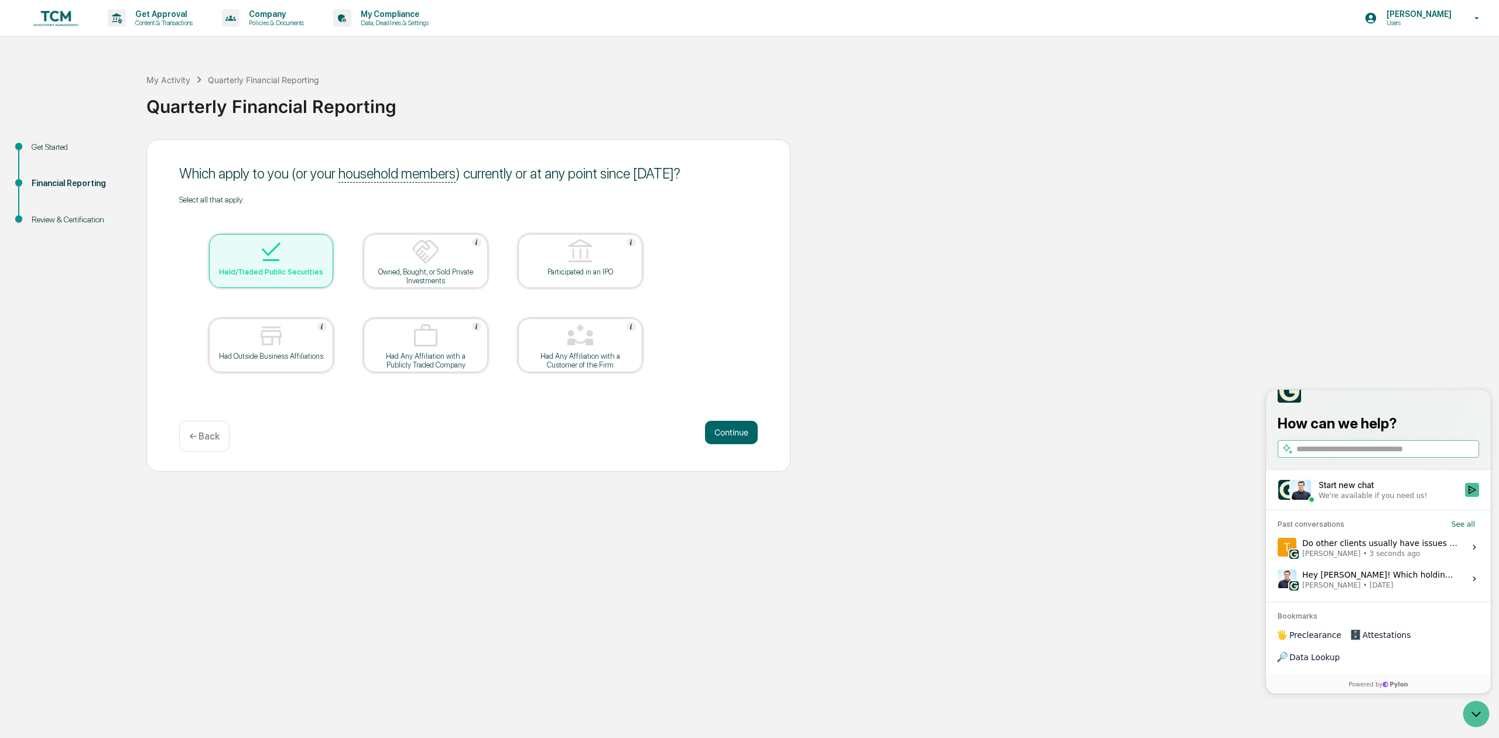
click at [51, 15] on img at bounding box center [56, 18] width 56 height 22
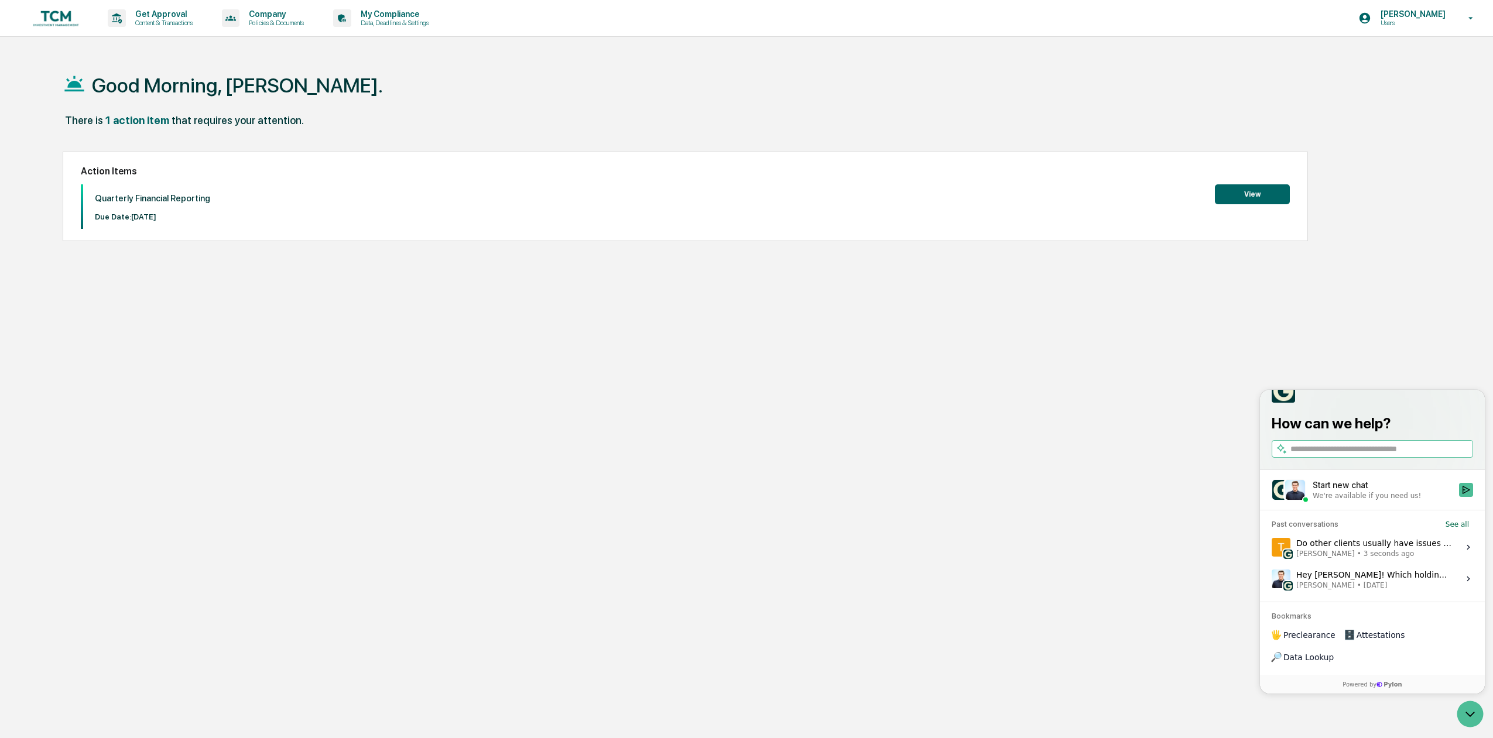
click at [1043, 454] on div "Good Morning, Thomas. There is 1 action item that requires your attention. Acti…" at bounding box center [734, 425] width 1379 height 738
click at [1474, 717] on icon "Open customer support" at bounding box center [1470, 714] width 29 height 29
